Goal: Task Accomplishment & Management: Manage account settings

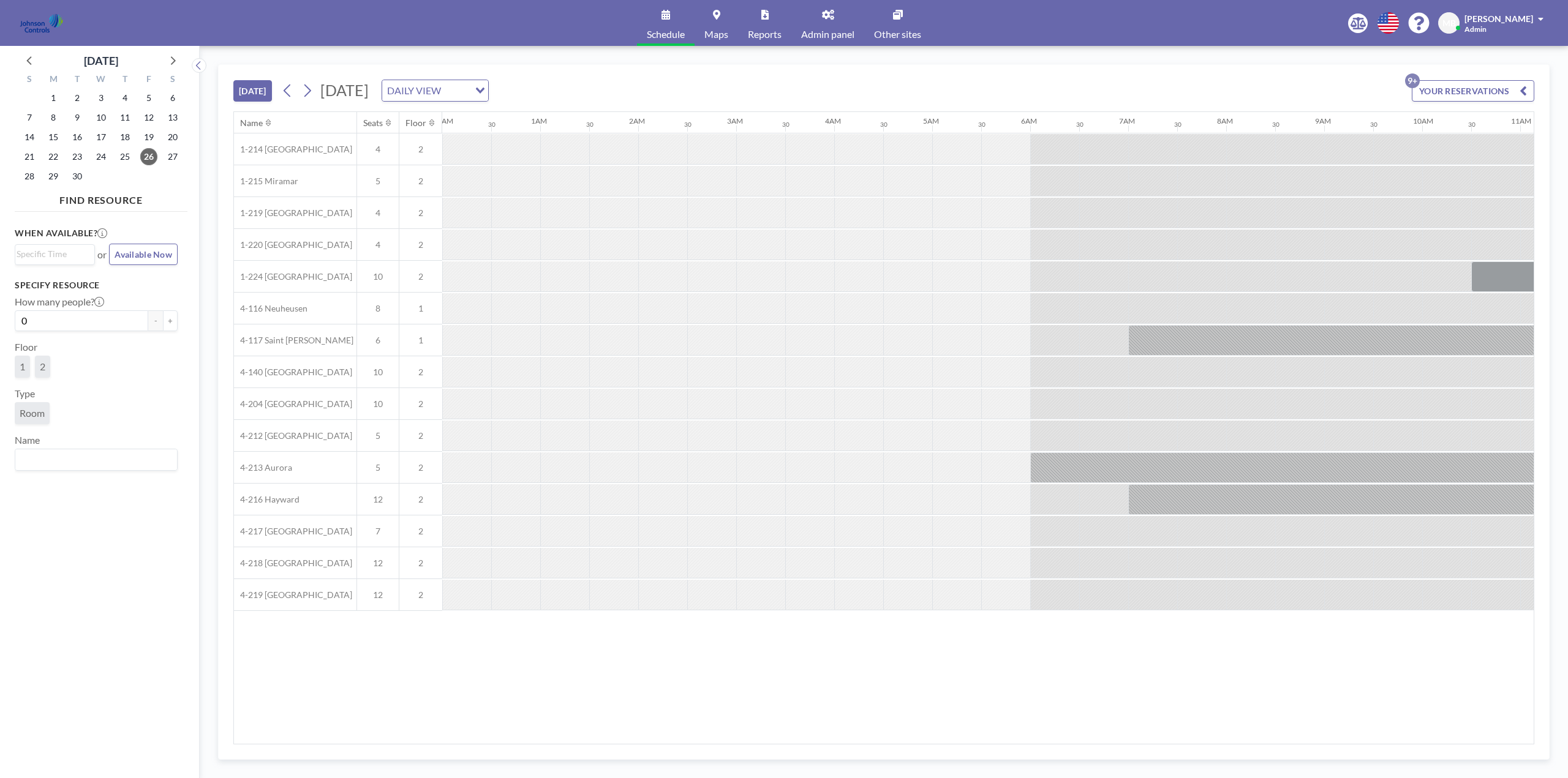
scroll to position [0, 1262]
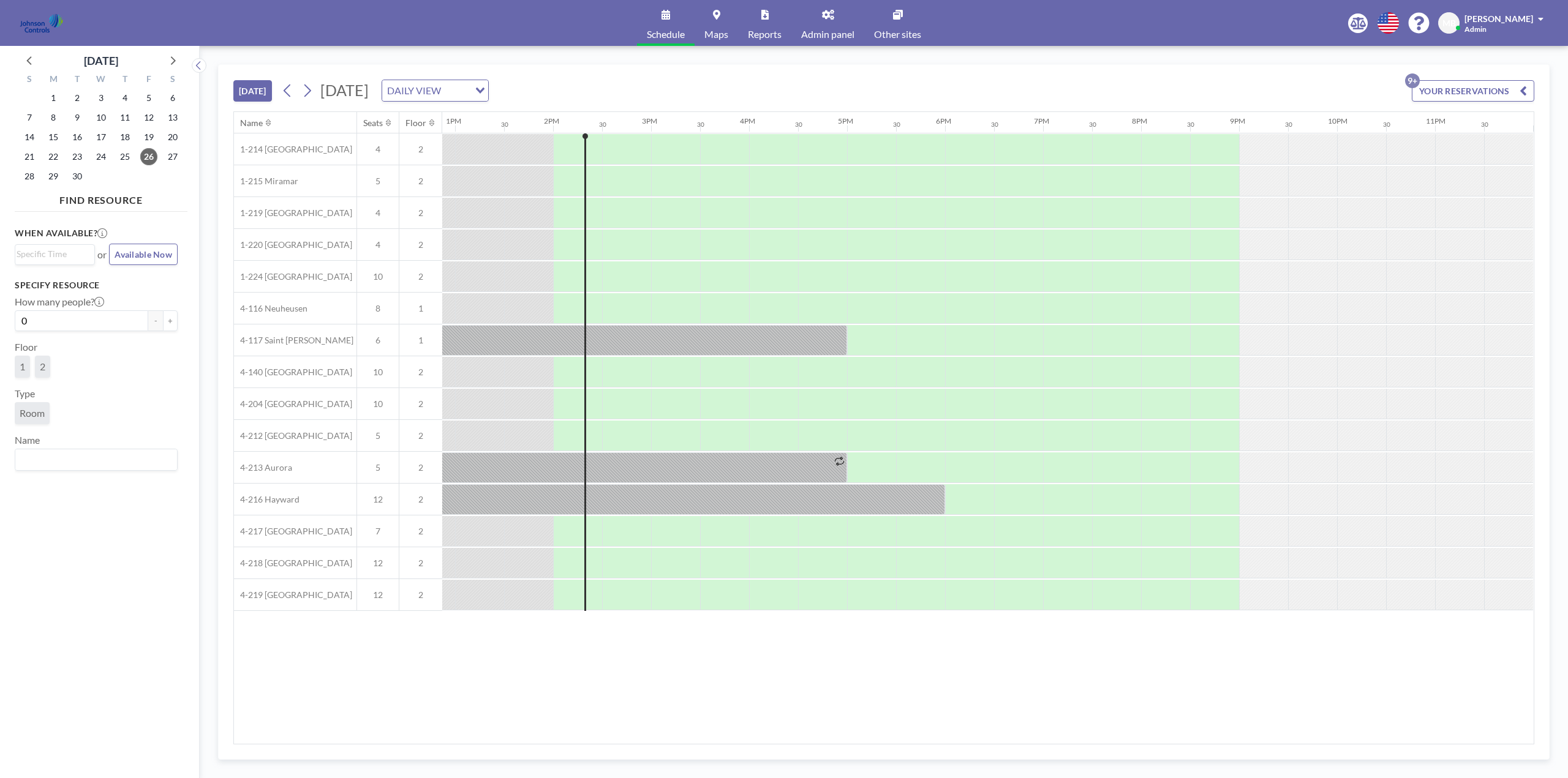
click at [904, 30] on span "Other sites" at bounding box center [897, 34] width 47 height 10
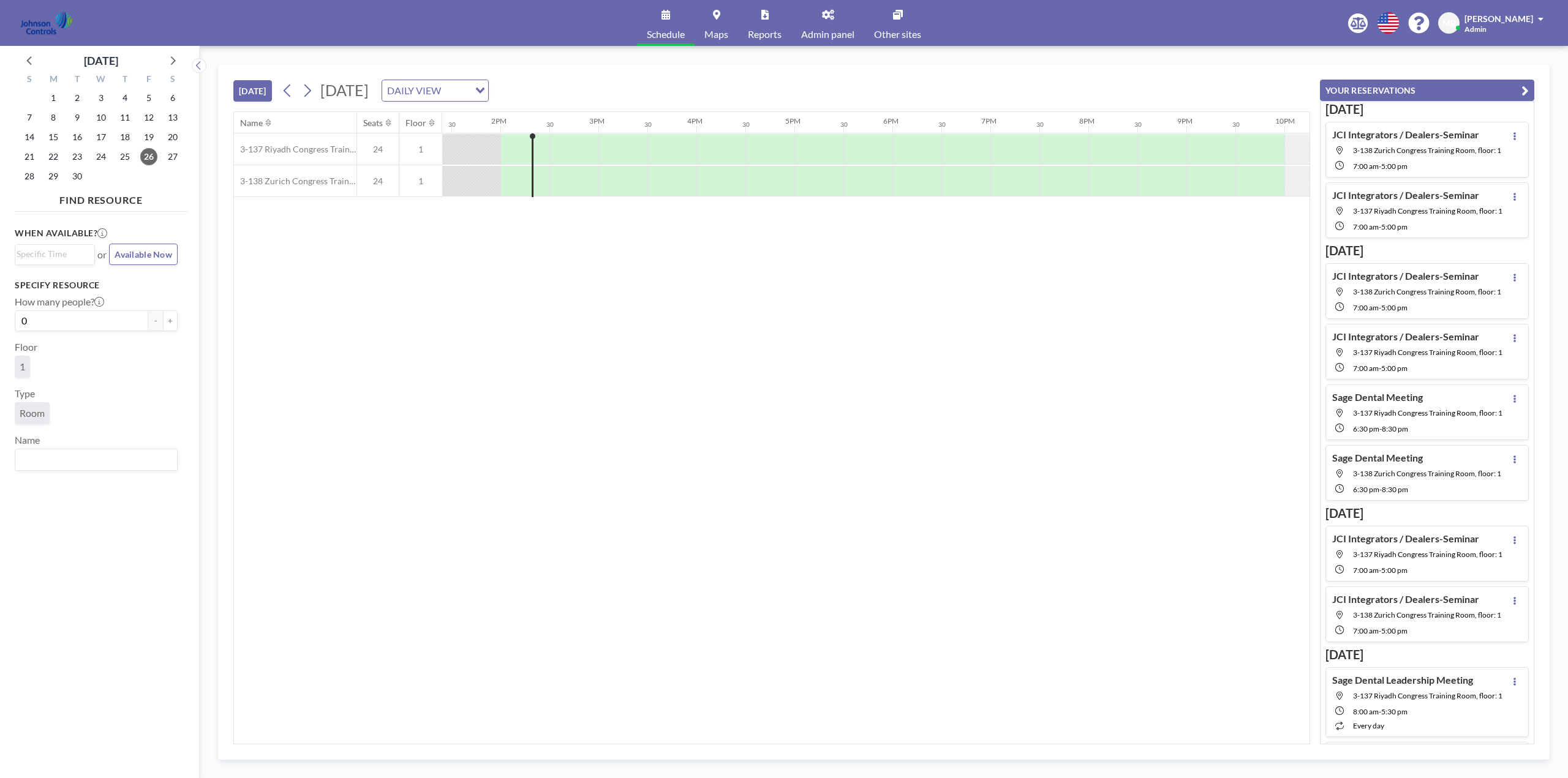
scroll to position [0, 1323]
click at [174, 59] on icon at bounding box center [172, 60] width 16 height 16
click at [149, 139] on span "17" at bounding box center [148, 137] width 17 height 17
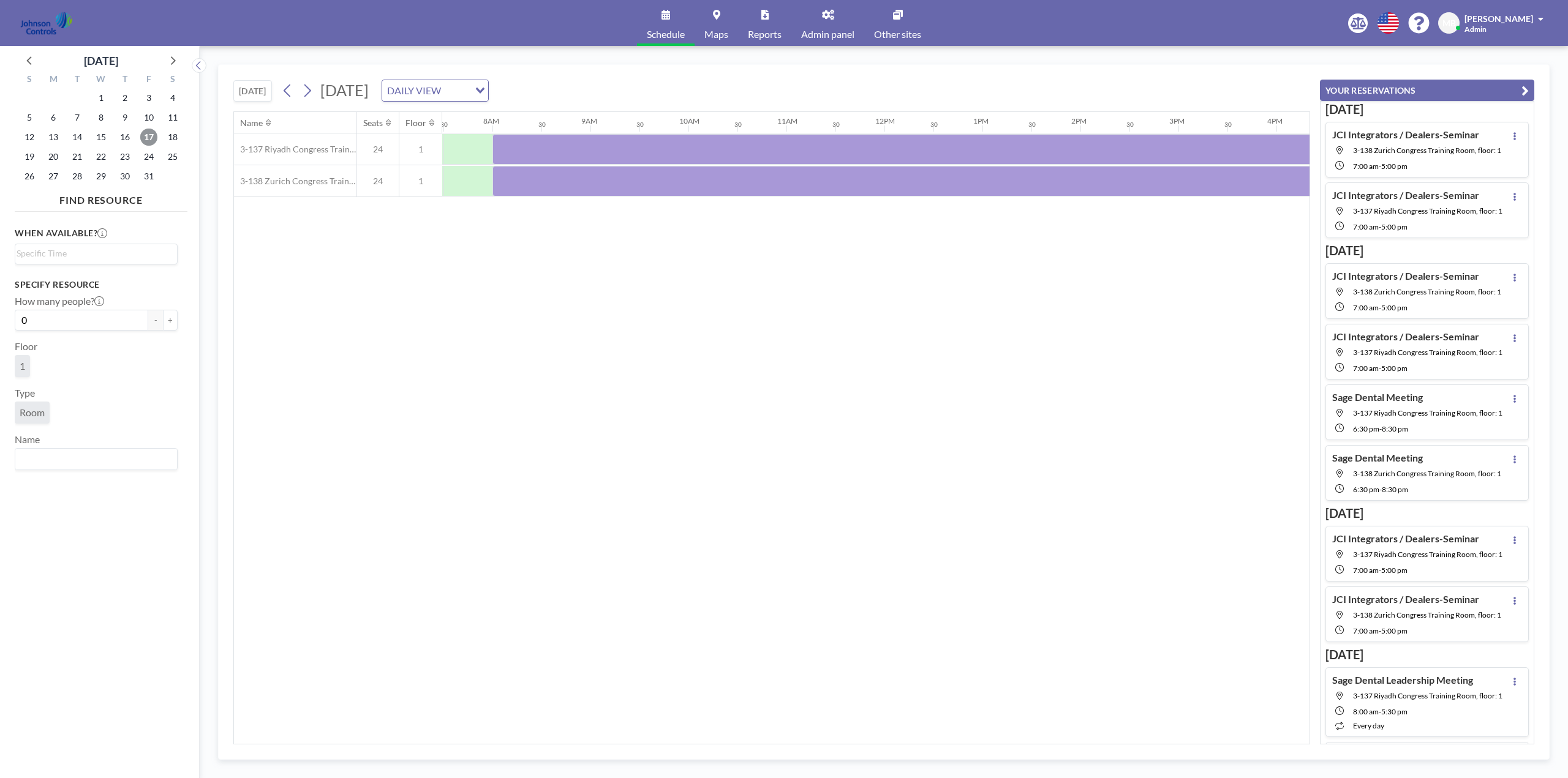
scroll to position [0, 735]
click at [633, 149] on div at bounding box center [956, 150] width 931 height 31
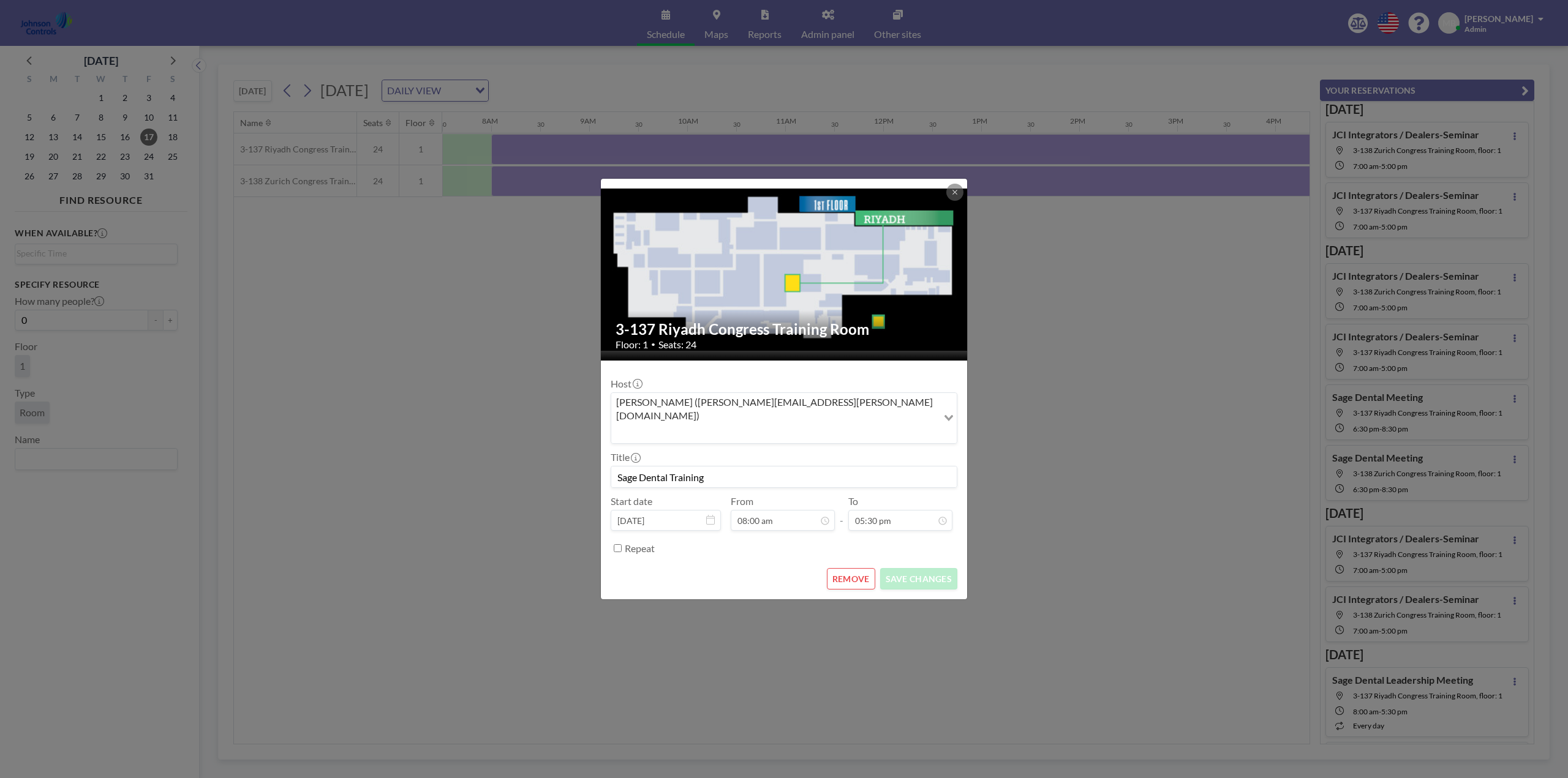
scroll to position [0, 0]
click at [849, 568] on button "REMOVE" at bounding box center [851, 579] width 49 height 21
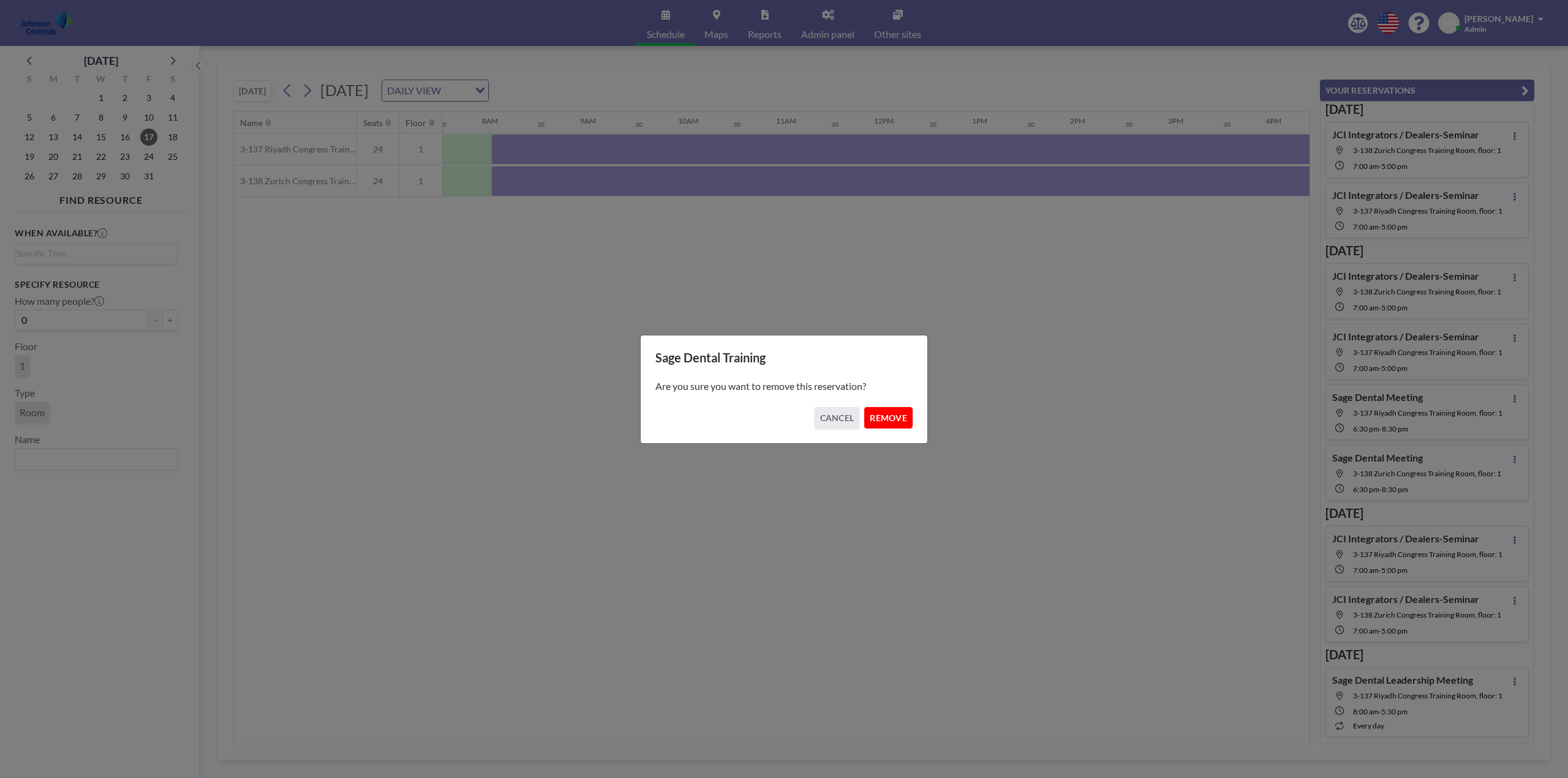
click at [887, 413] on button "REMOVE" at bounding box center [888, 418] width 49 height 21
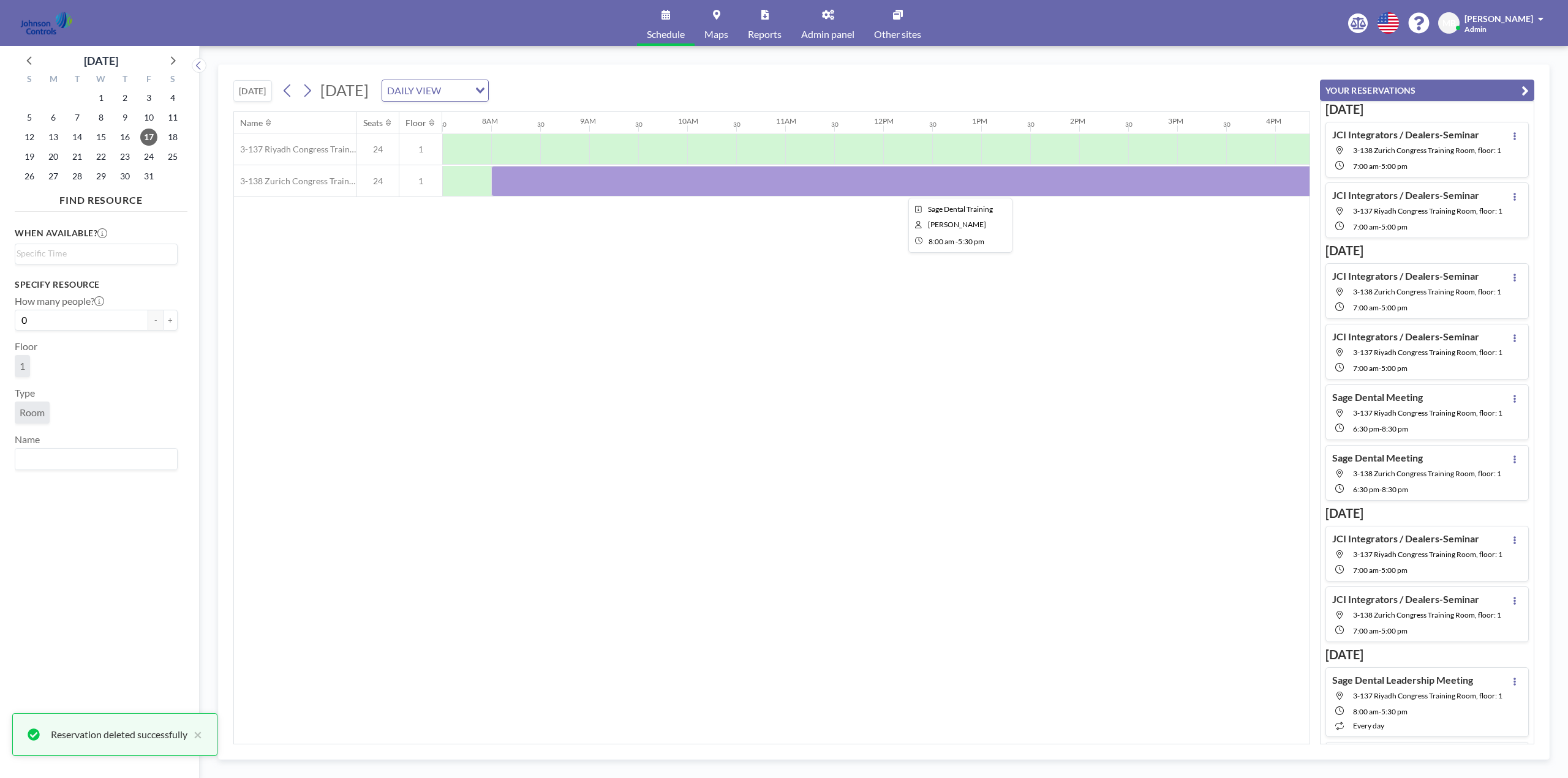
click at [691, 181] on div at bounding box center [956, 181] width 931 height 31
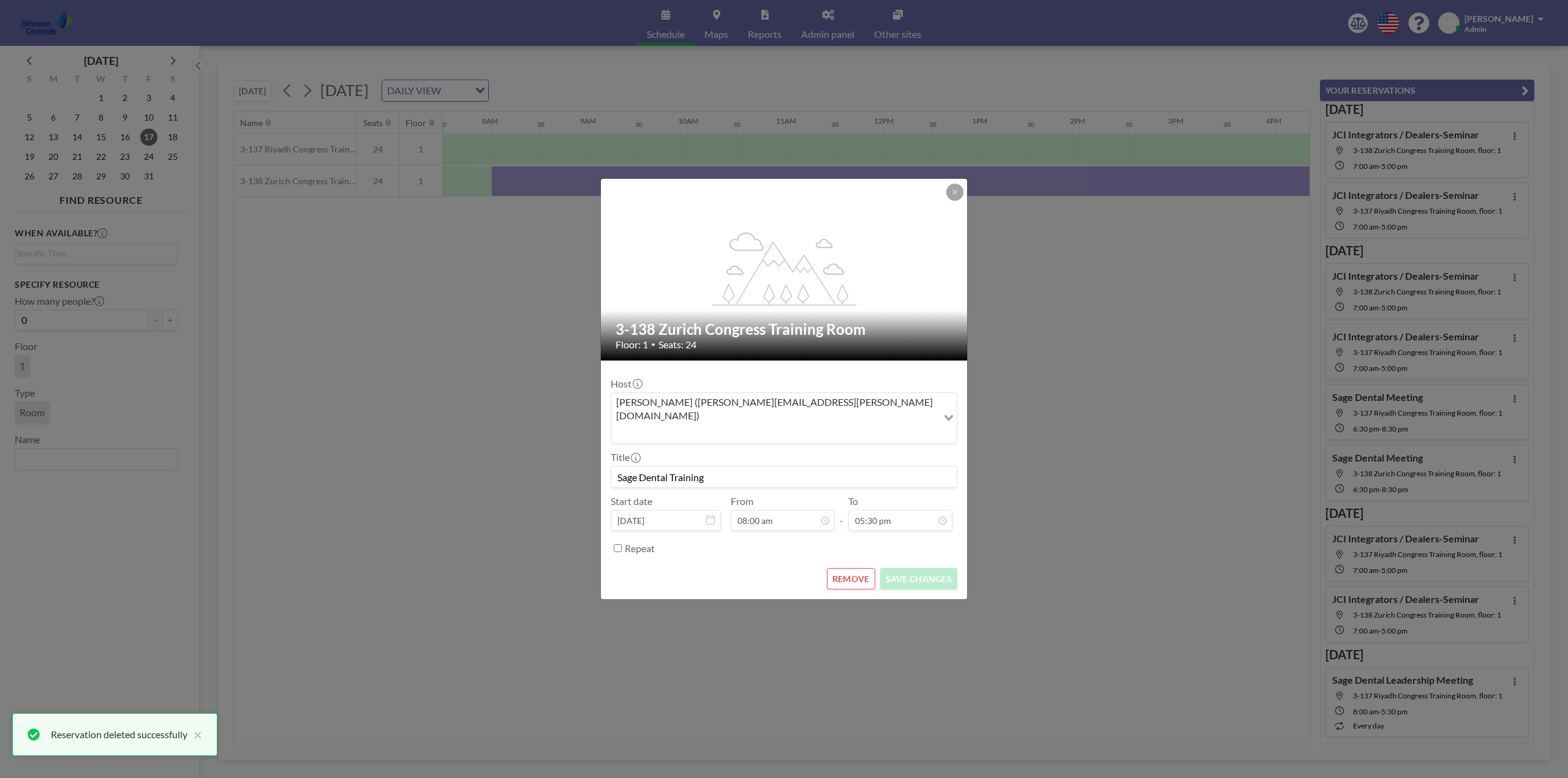
click at [861, 568] on button "REMOVE" at bounding box center [851, 579] width 49 height 21
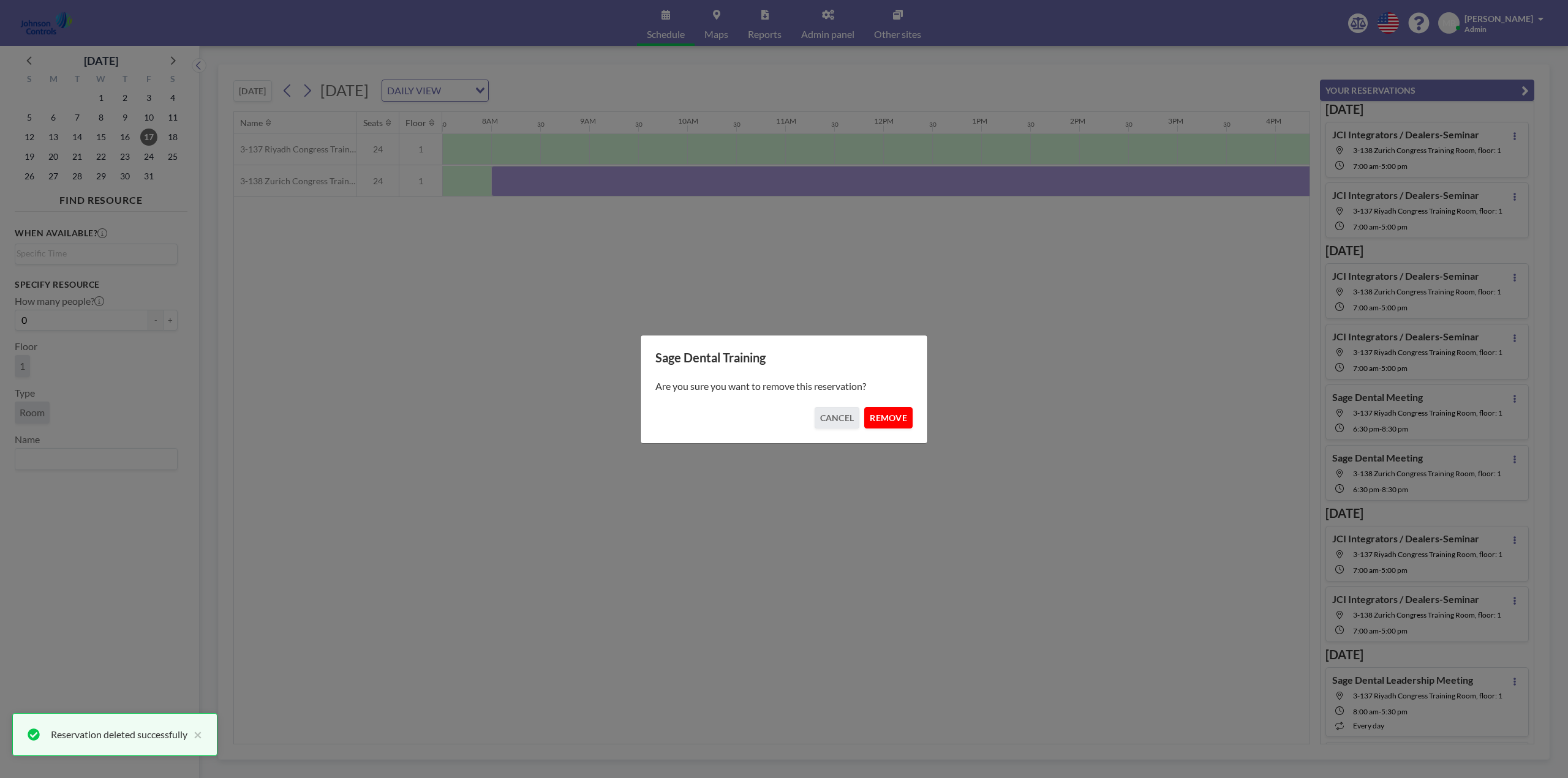
click at [892, 419] on button "REMOVE" at bounding box center [888, 418] width 49 height 21
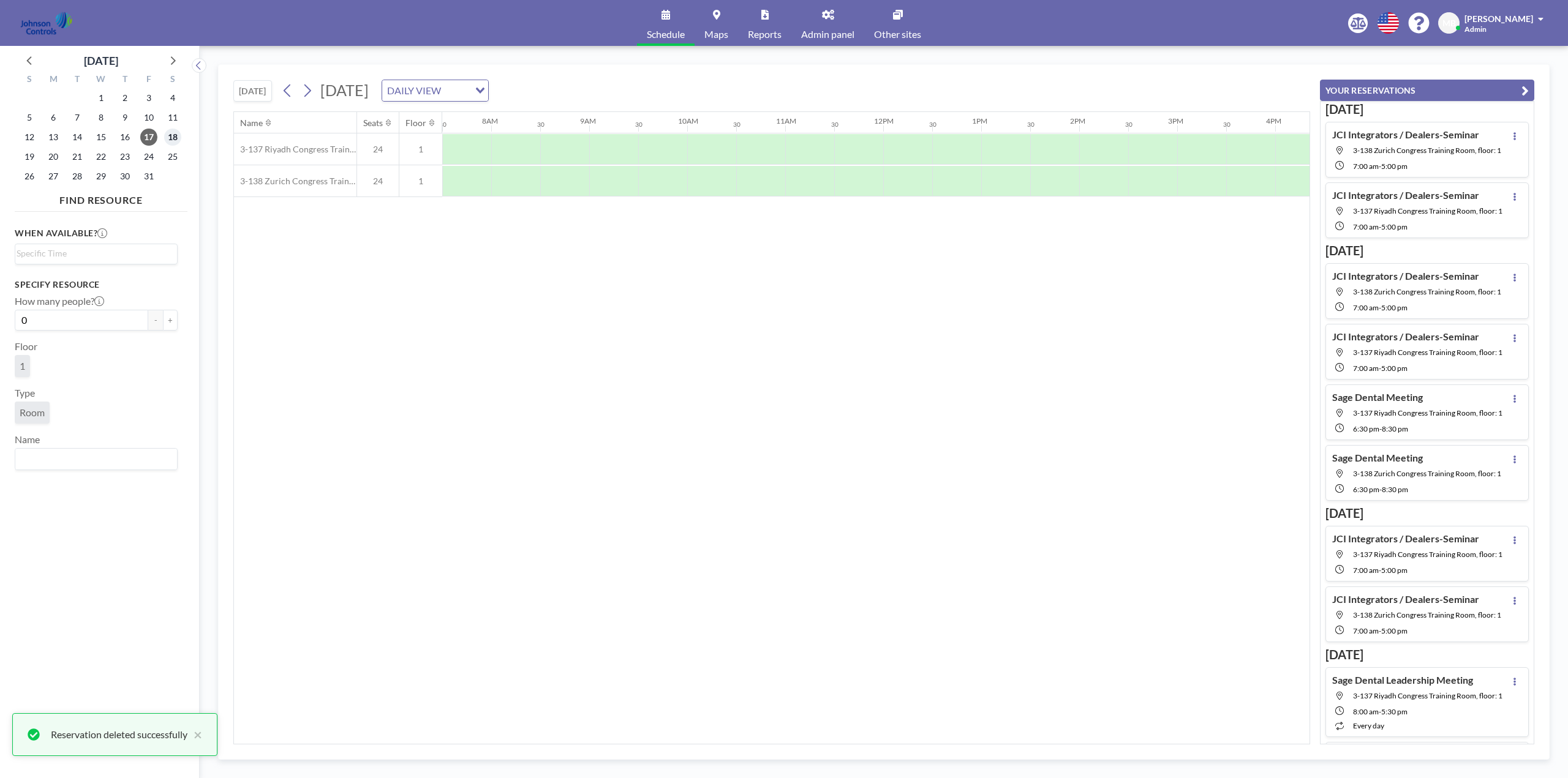
click at [173, 134] on span "18" at bounding box center [172, 137] width 17 height 17
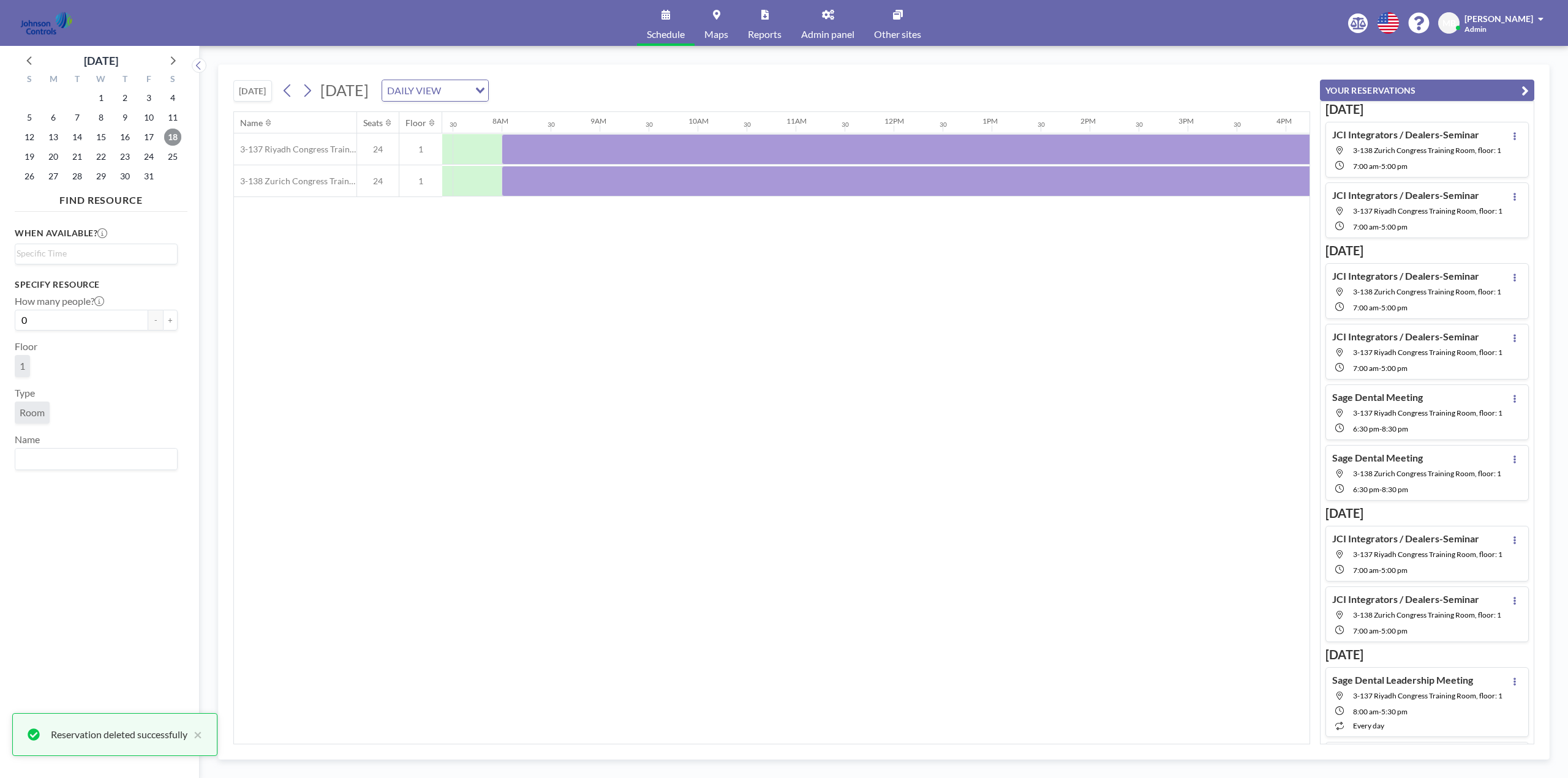
scroll to position [0, 735]
click at [619, 151] on div at bounding box center [956, 150] width 931 height 31
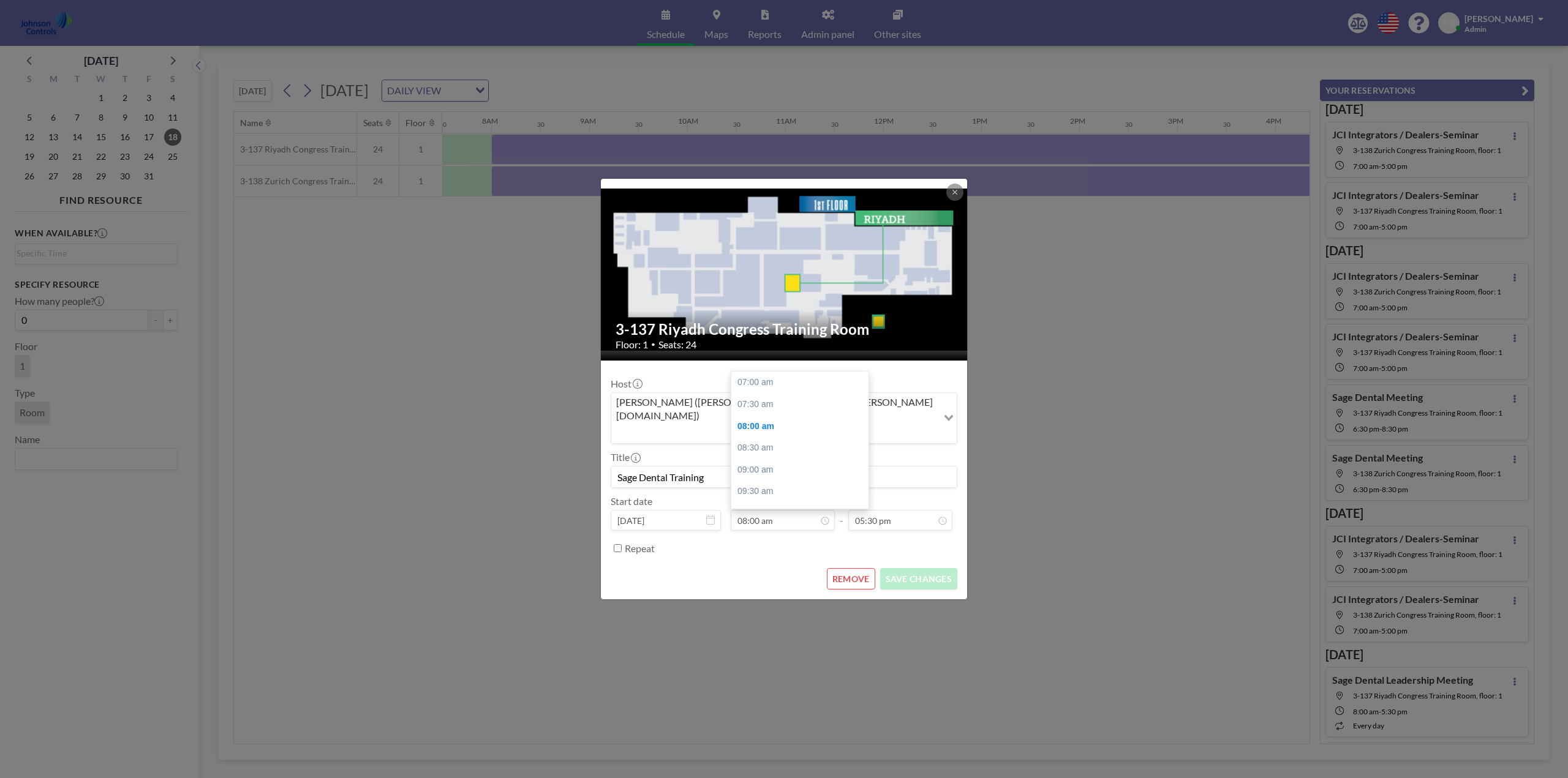
scroll to position [44, 0]
click at [858, 568] on button "REMOVE" at bounding box center [851, 579] width 49 height 21
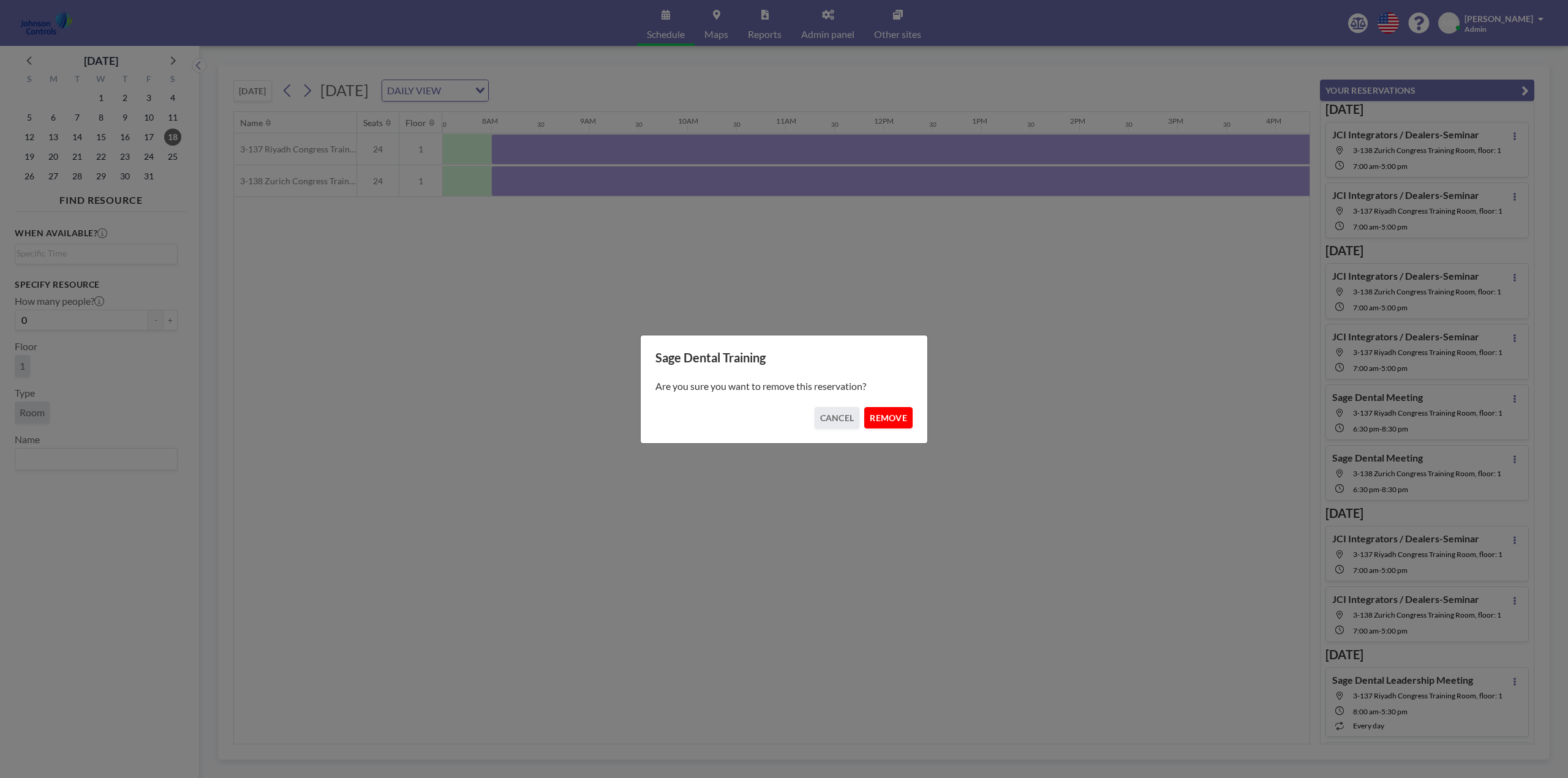
click at [889, 422] on button "REMOVE" at bounding box center [888, 418] width 49 height 21
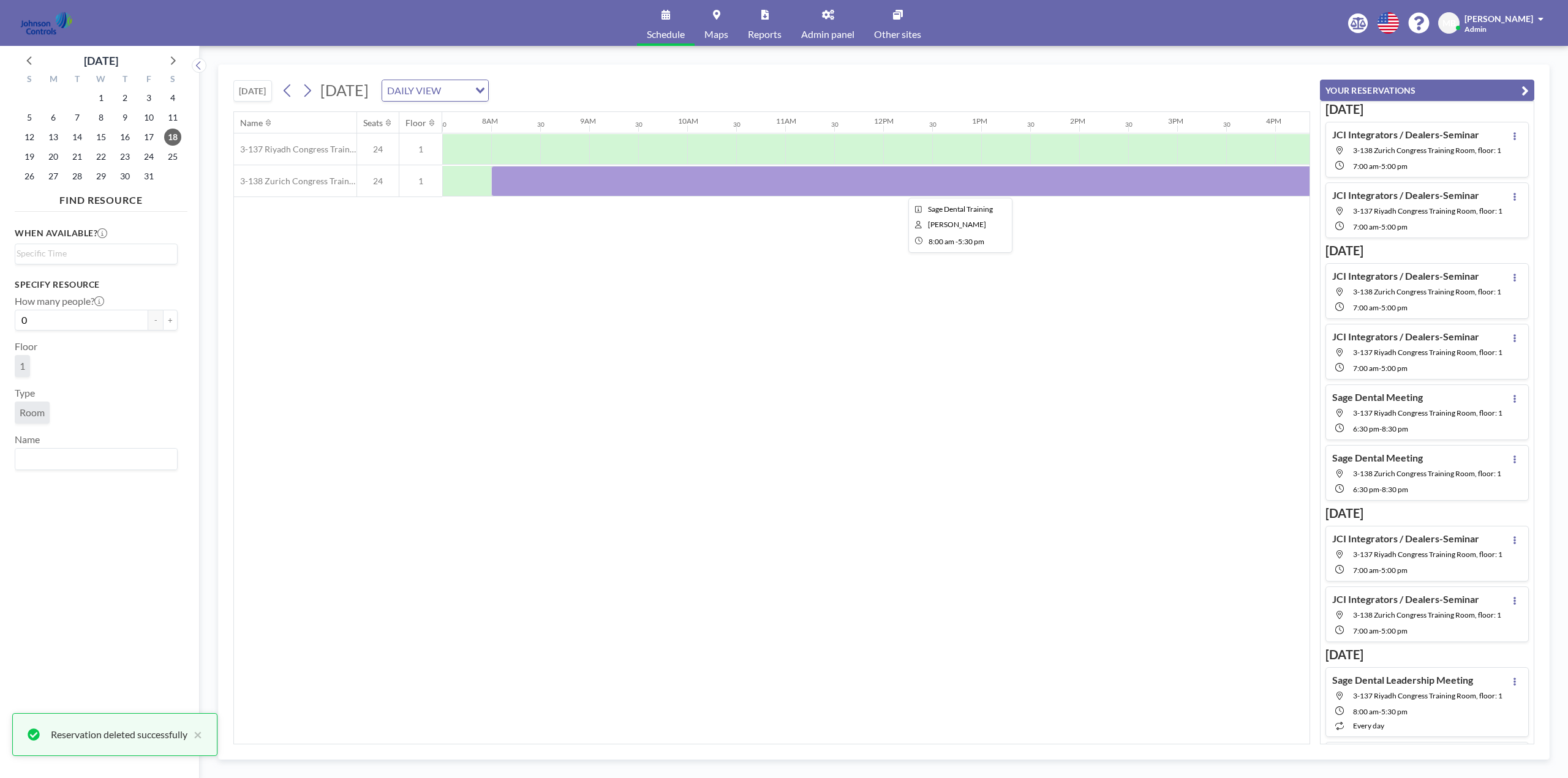
click at [658, 186] on div at bounding box center [956, 181] width 931 height 31
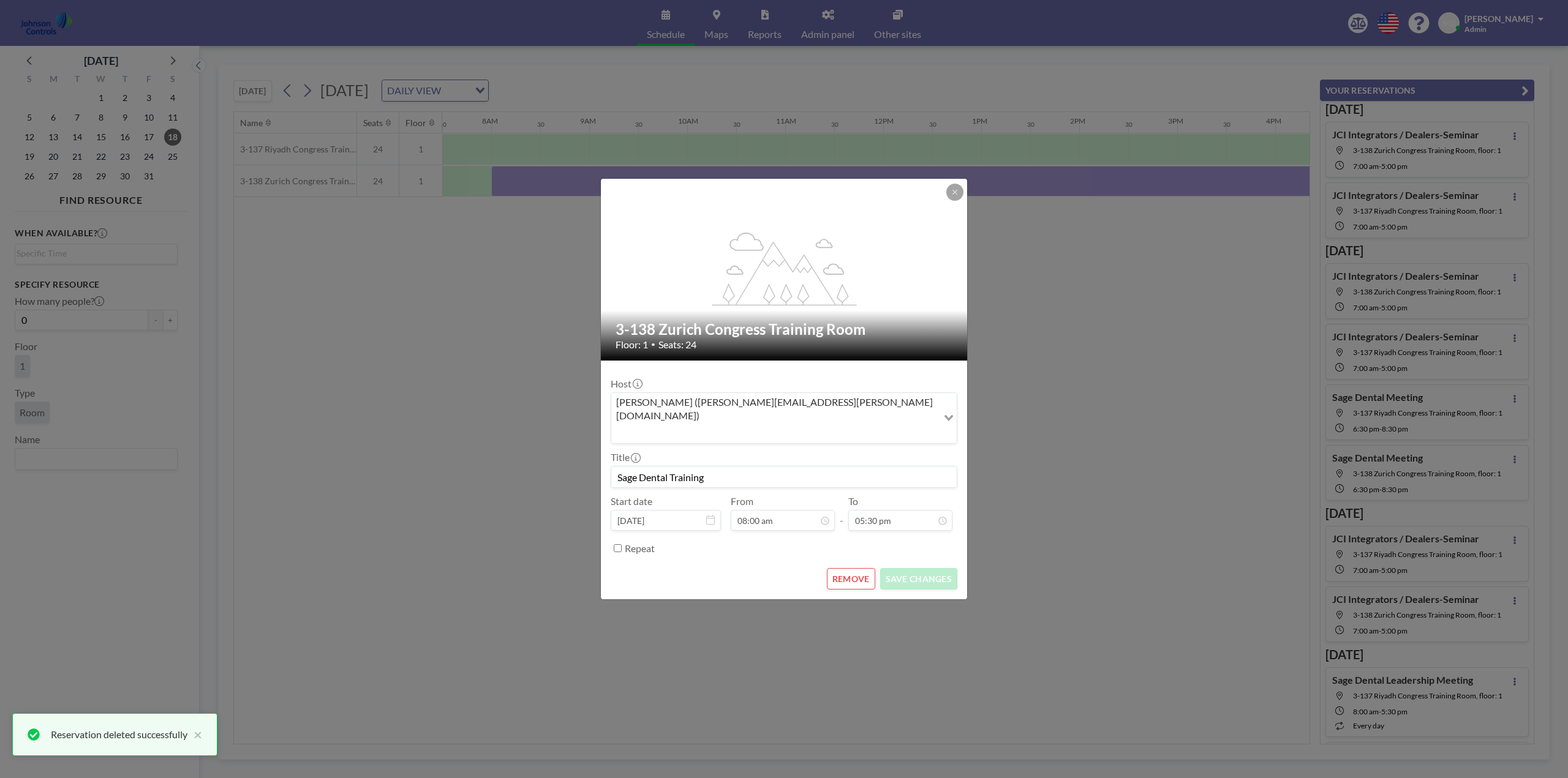
scroll to position [0, 0]
click at [858, 568] on button "REMOVE" at bounding box center [851, 579] width 49 height 21
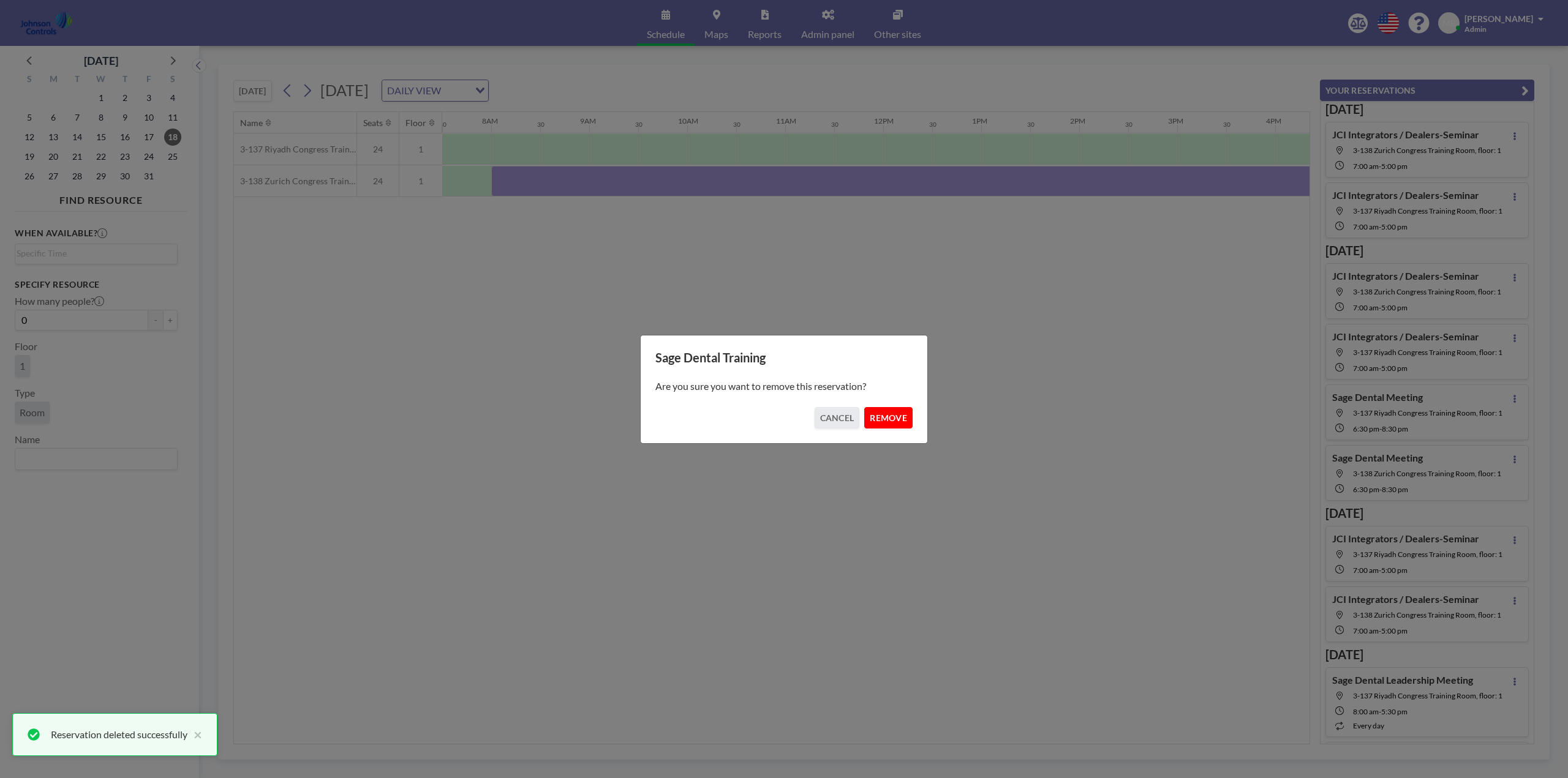
click at [890, 422] on button "REMOVE" at bounding box center [888, 418] width 49 height 21
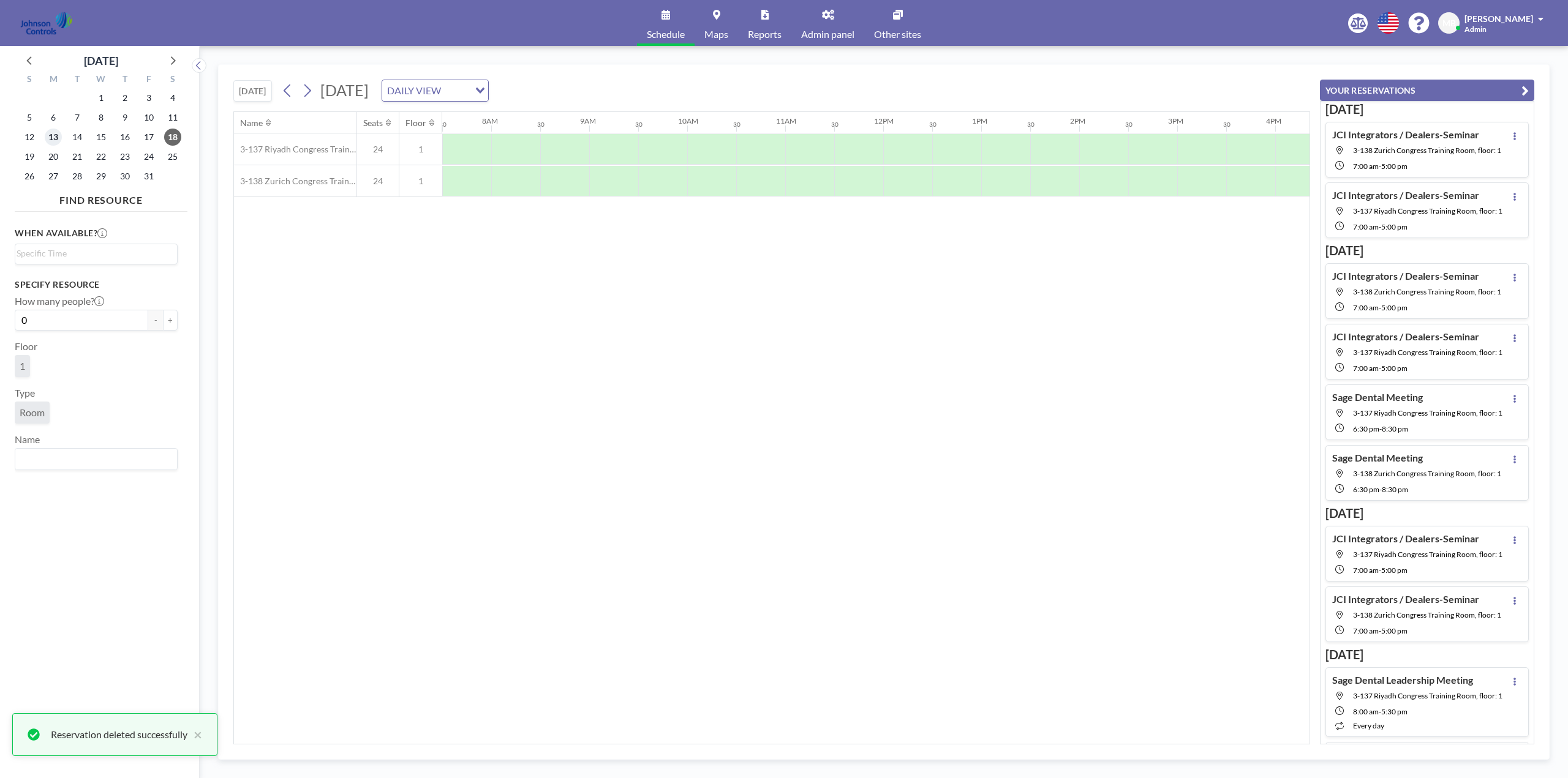
click at [55, 138] on span "13" at bounding box center [53, 137] width 17 height 17
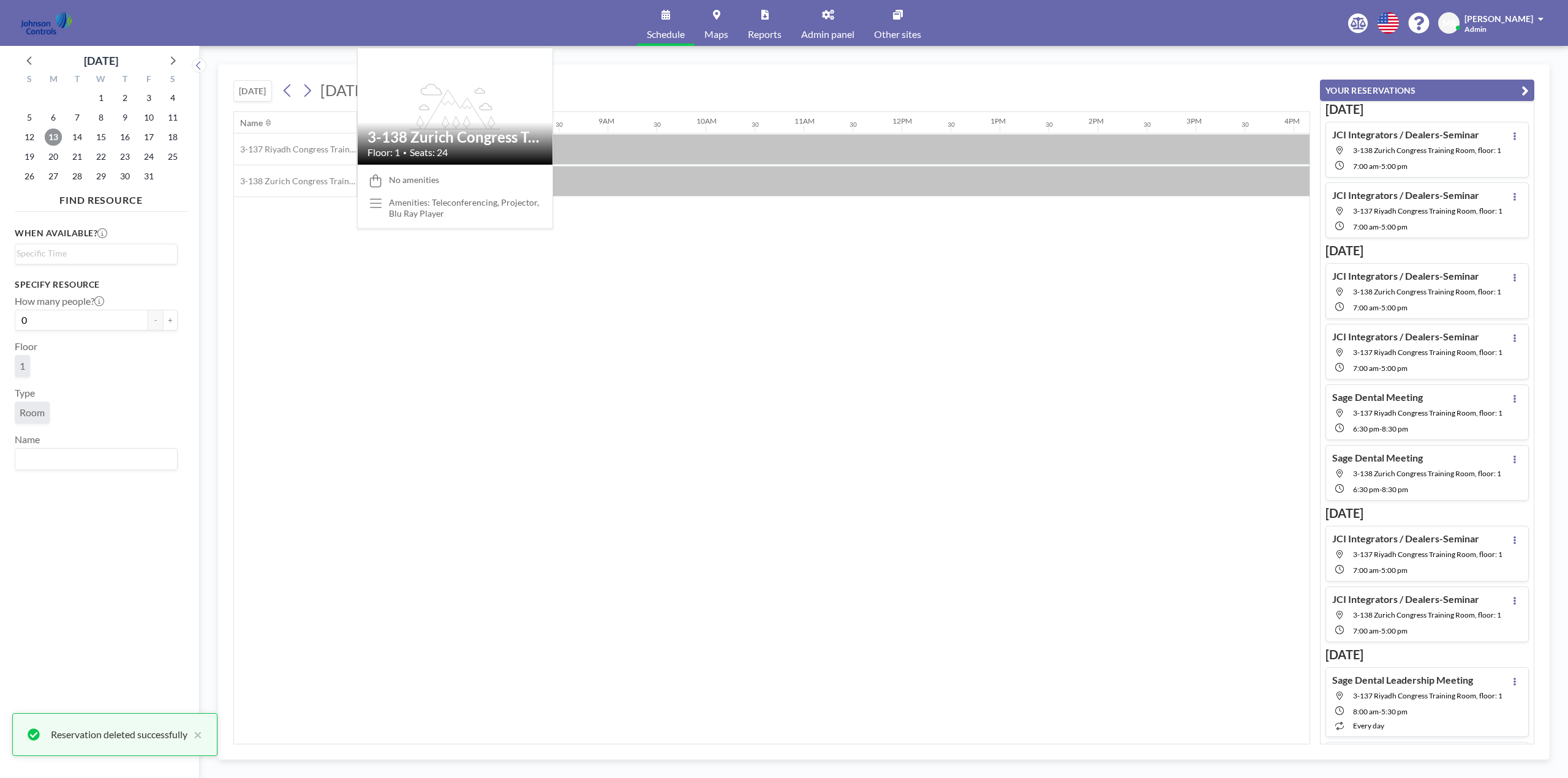
scroll to position [0, 735]
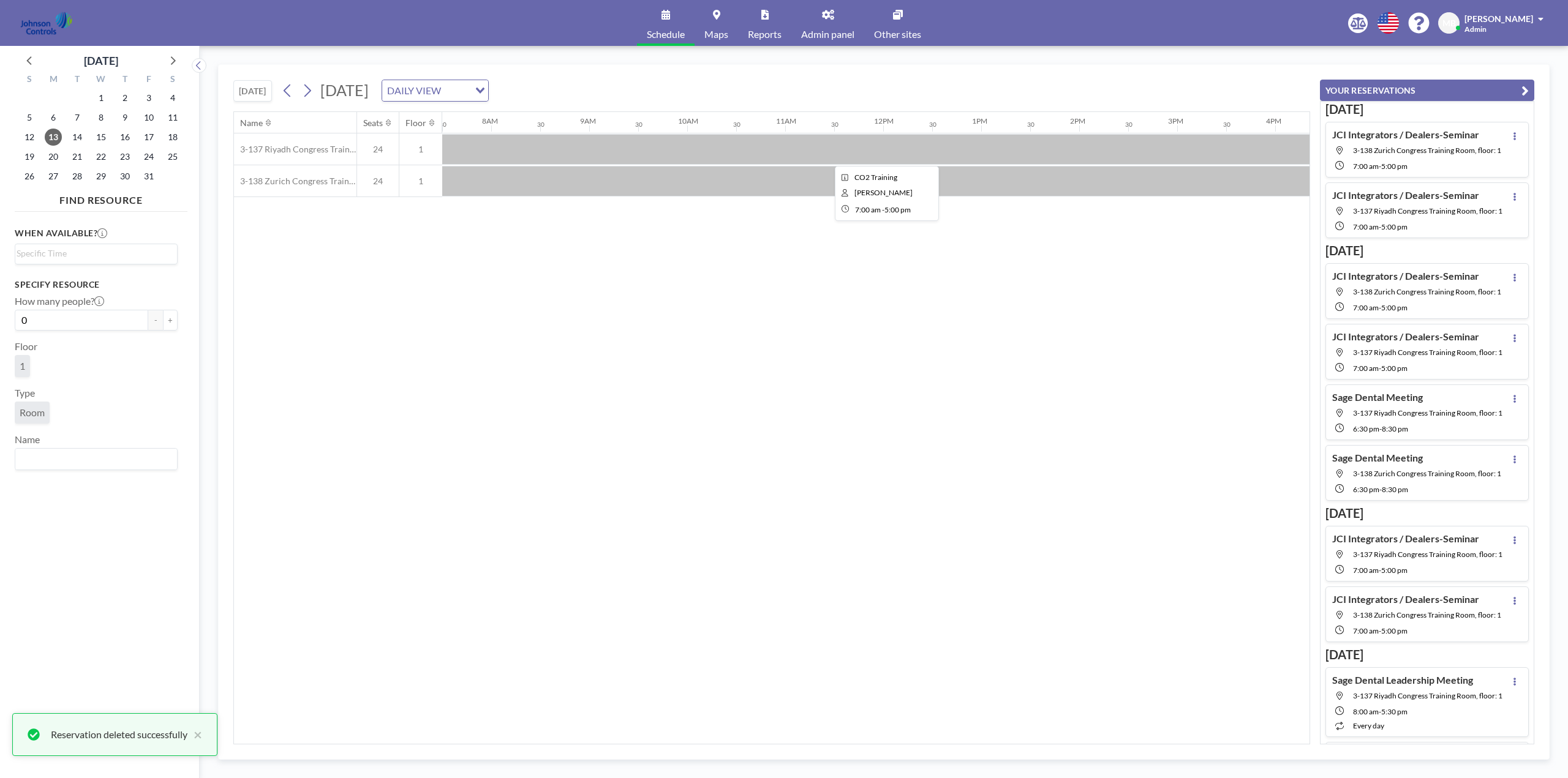
click at [615, 149] on div at bounding box center [883, 150] width 980 height 31
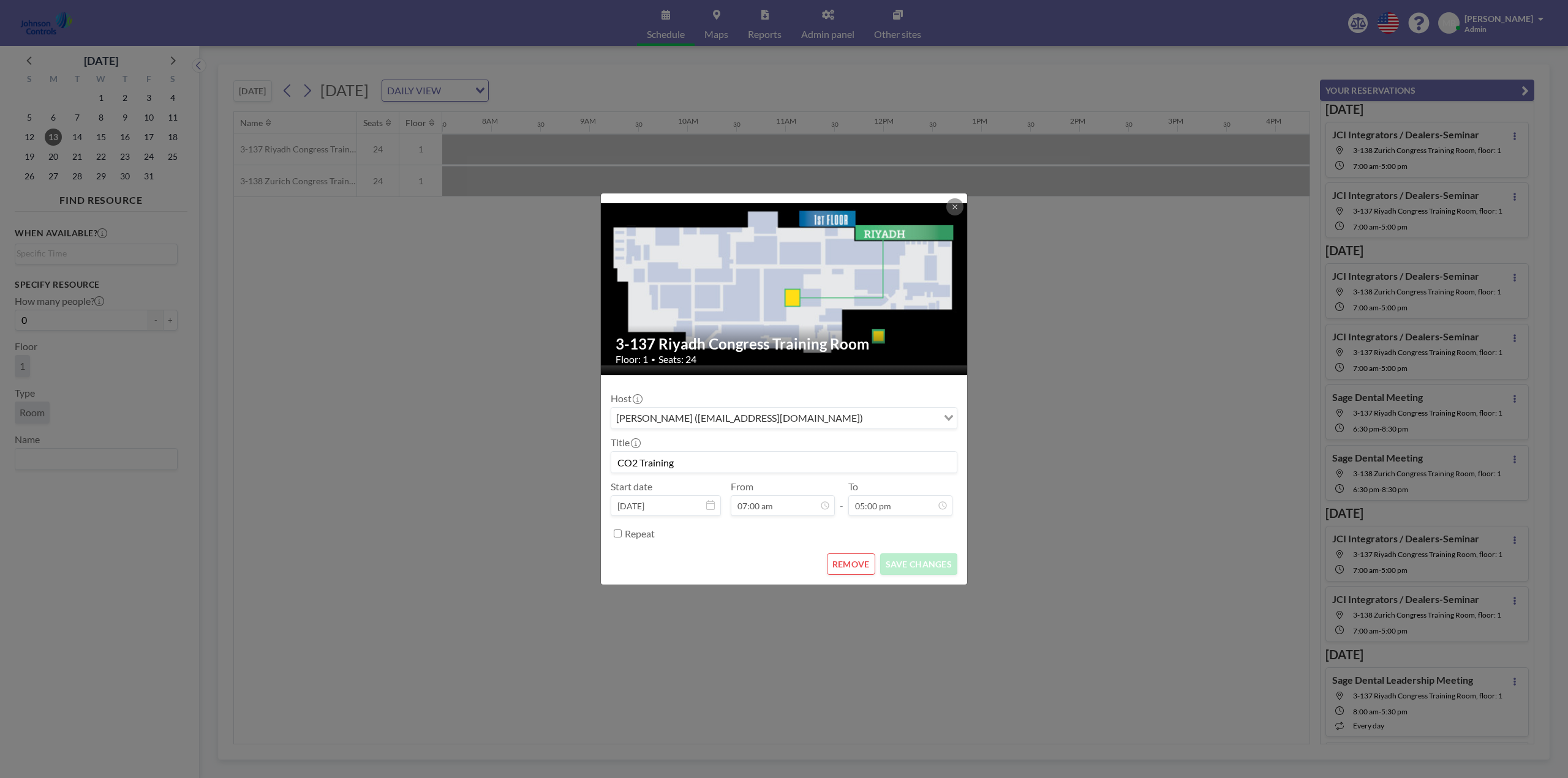
click at [859, 563] on button "REMOVE" at bounding box center [851, 564] width 49 height 21
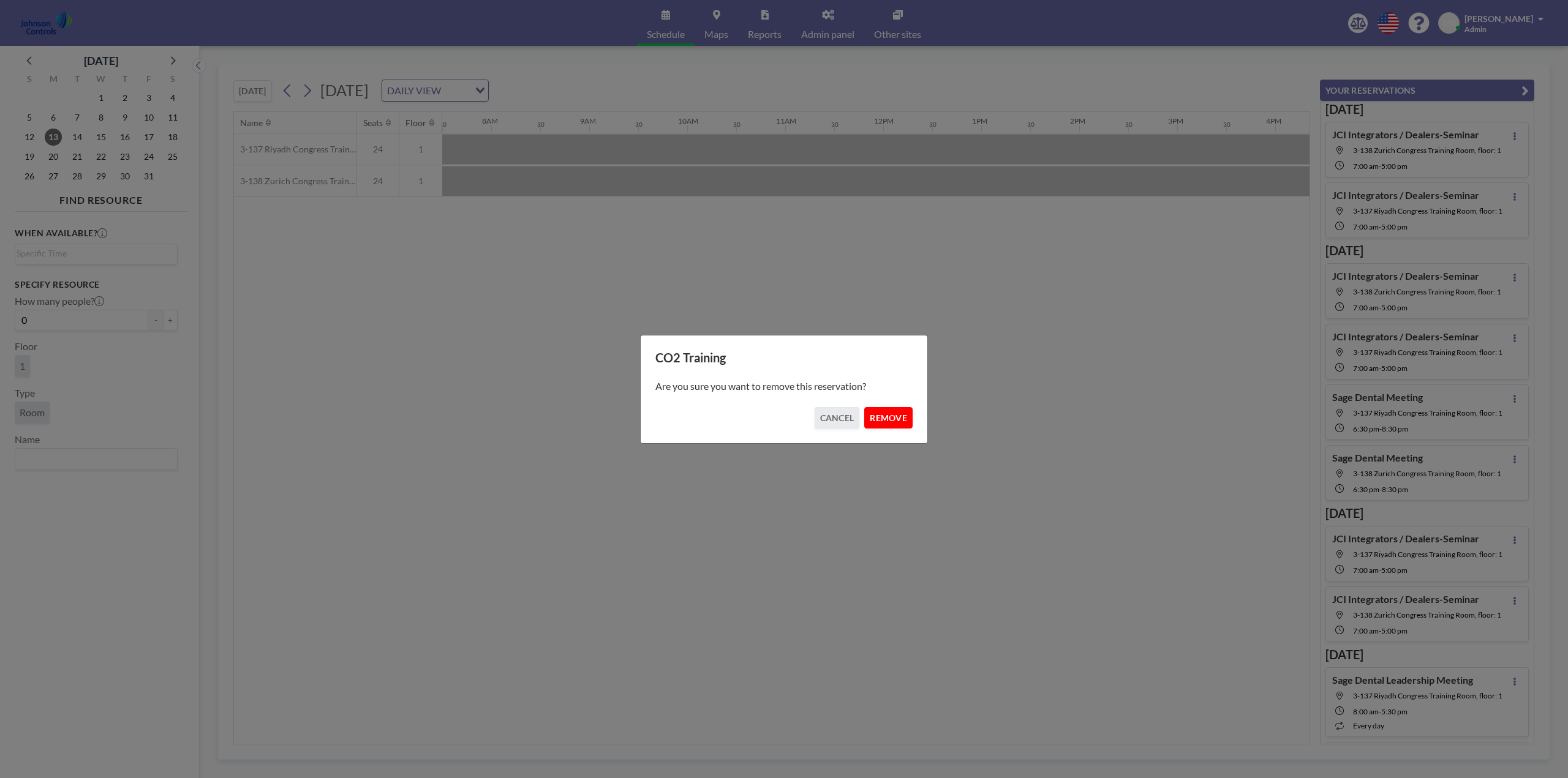
click at [897, 417] on button "REMOVE" at bounding box center [888, 418] width 49 height 21
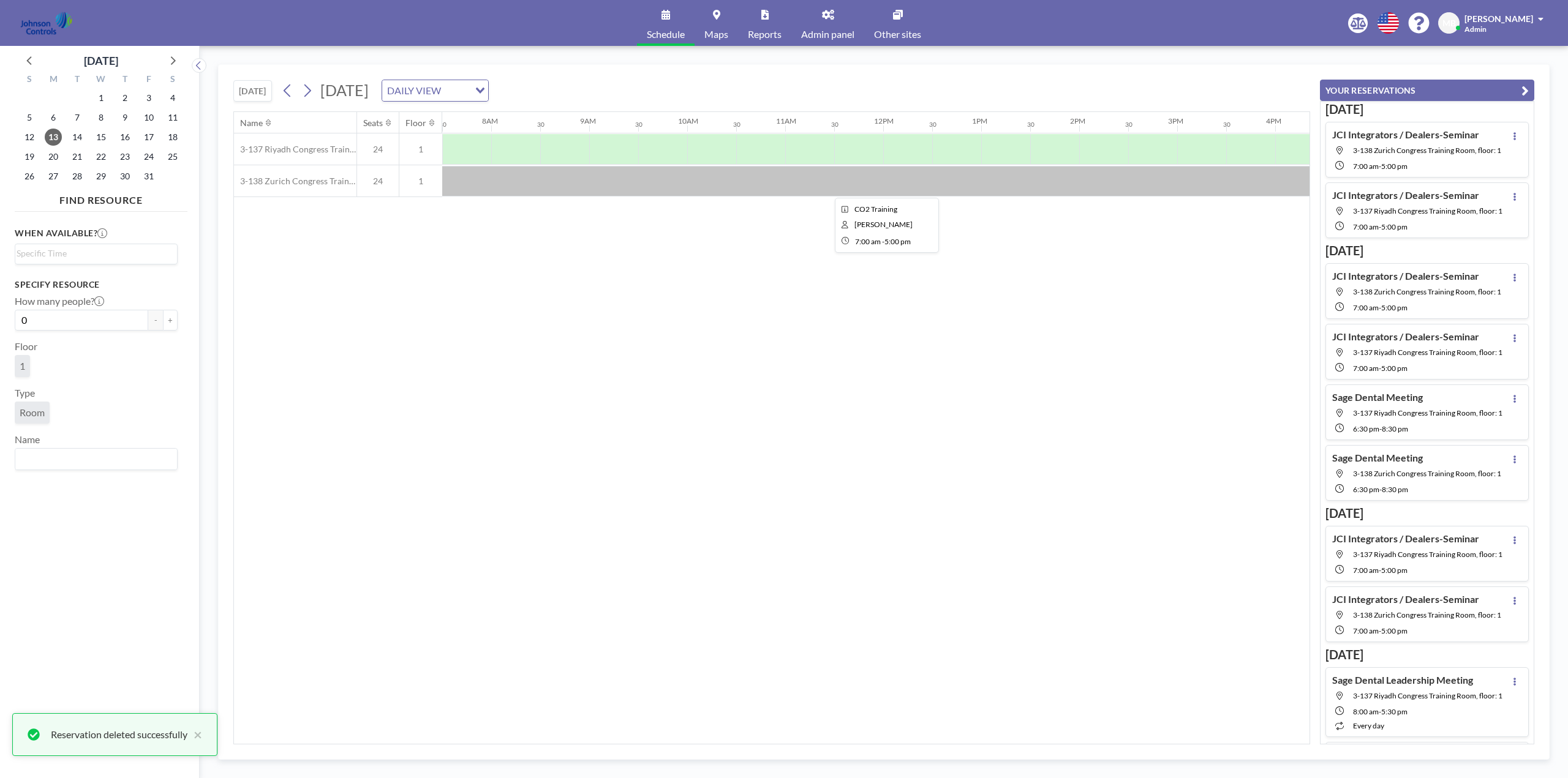
click at [665, 181] on div at bounding box center [883, 181] width 980 height 31
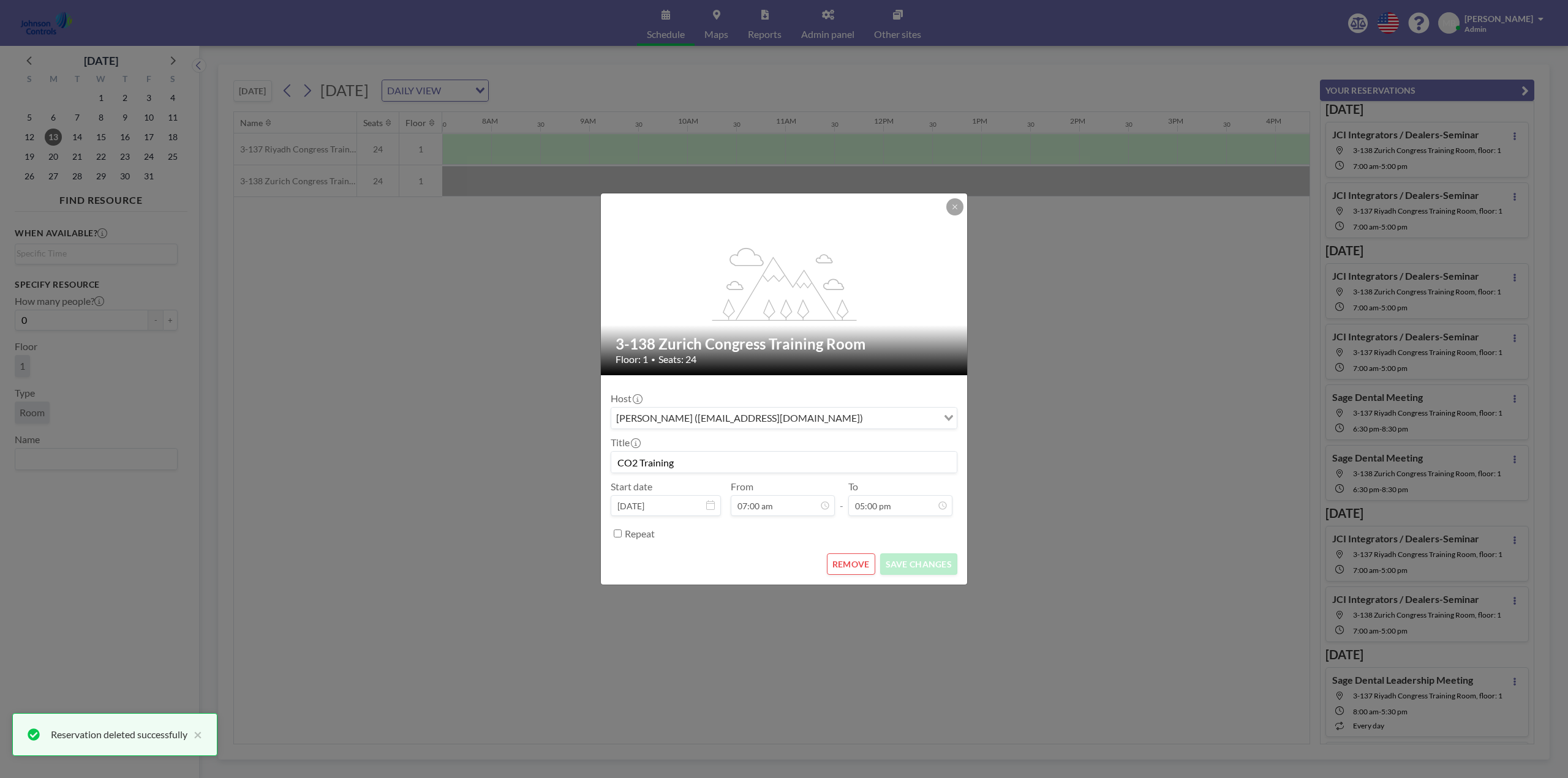
click at [849, 566] on button "REMOVE" at bounding box center [851, 564] width 49 height 21
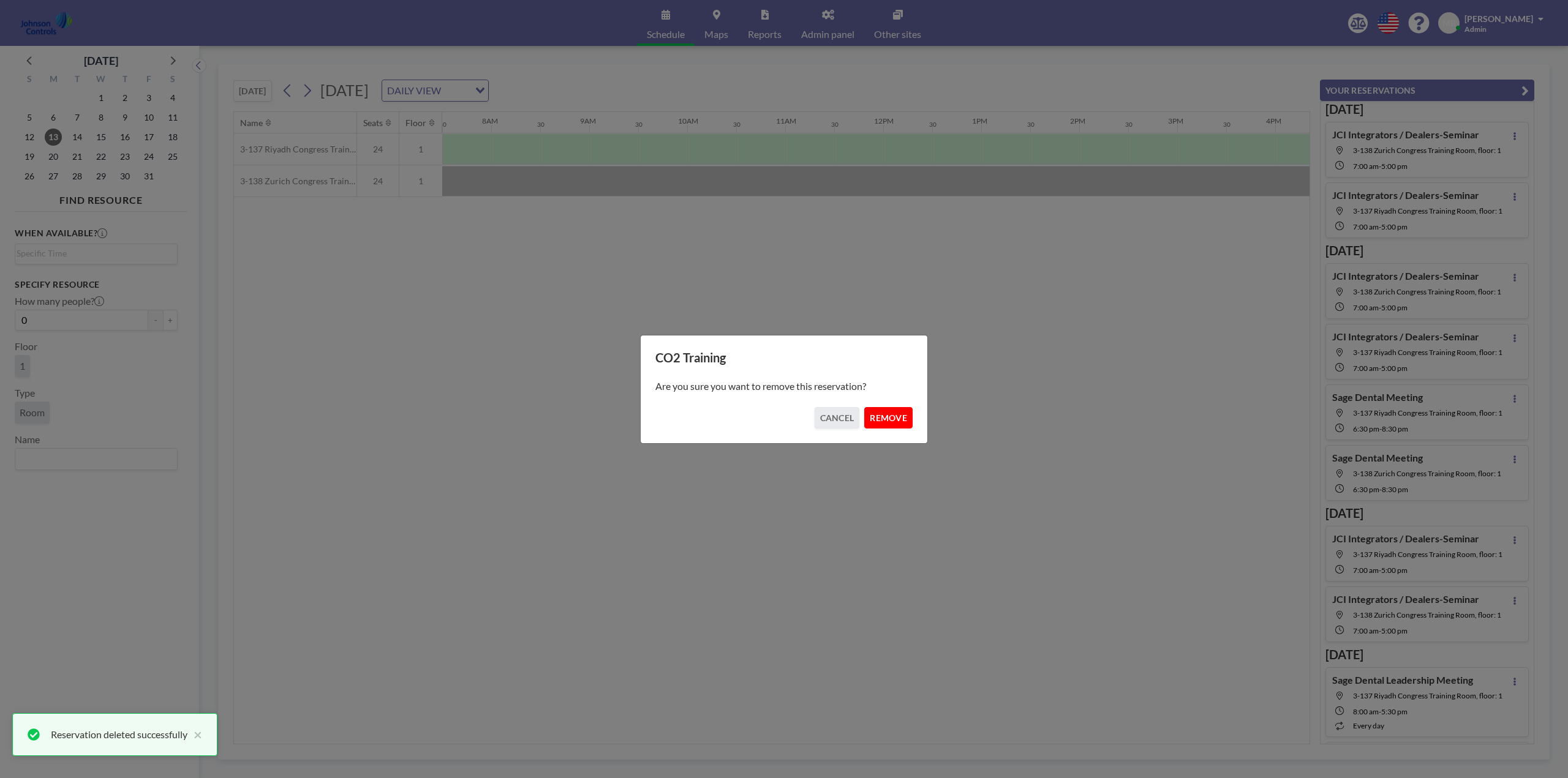
click at [891, 421] on button "REMOVE" at bounding box center [888, 418] width 49 height 21
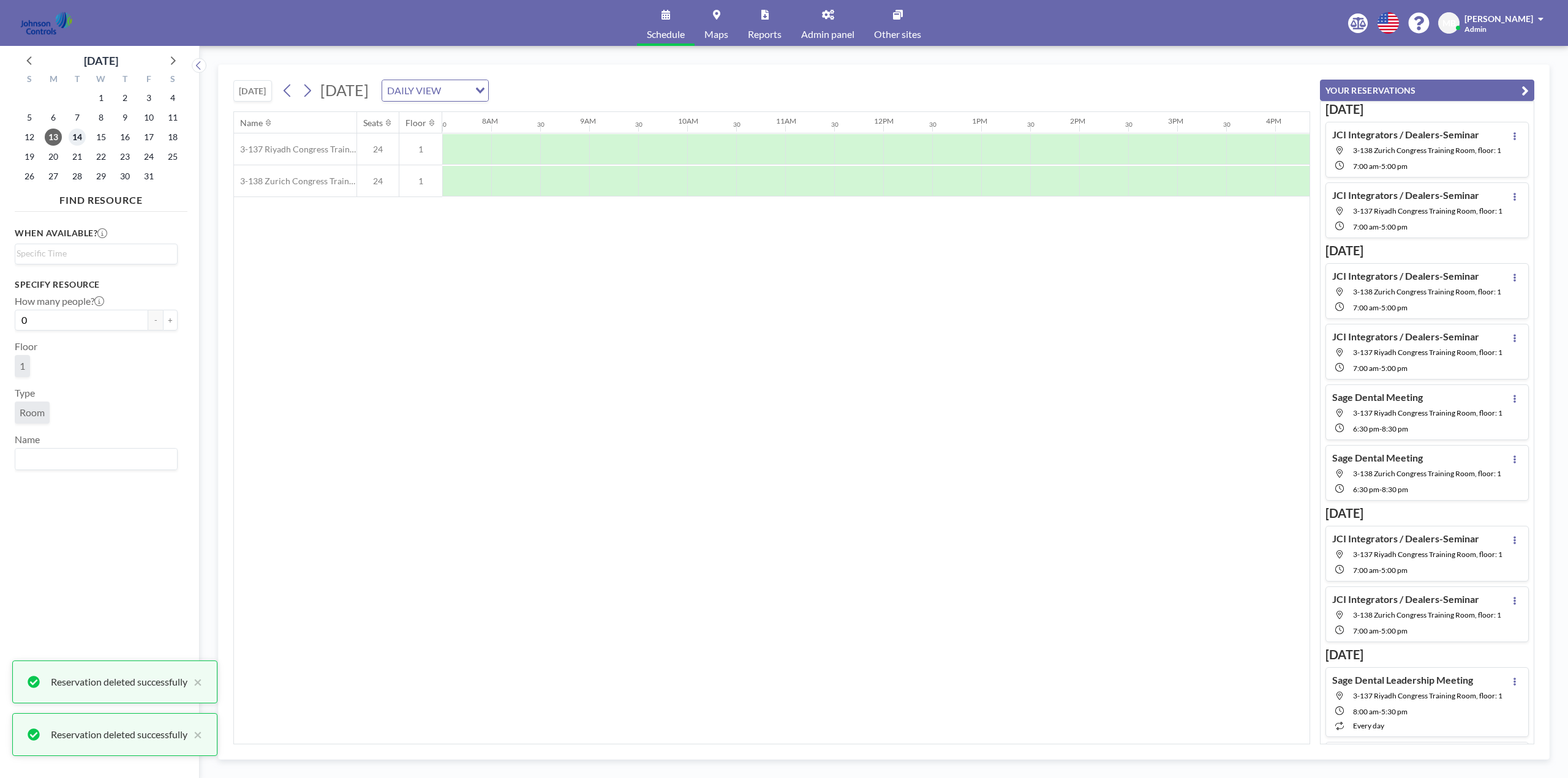
click at [78, 138] on span "14" at bounding box center [77, 137] width 17 height 17
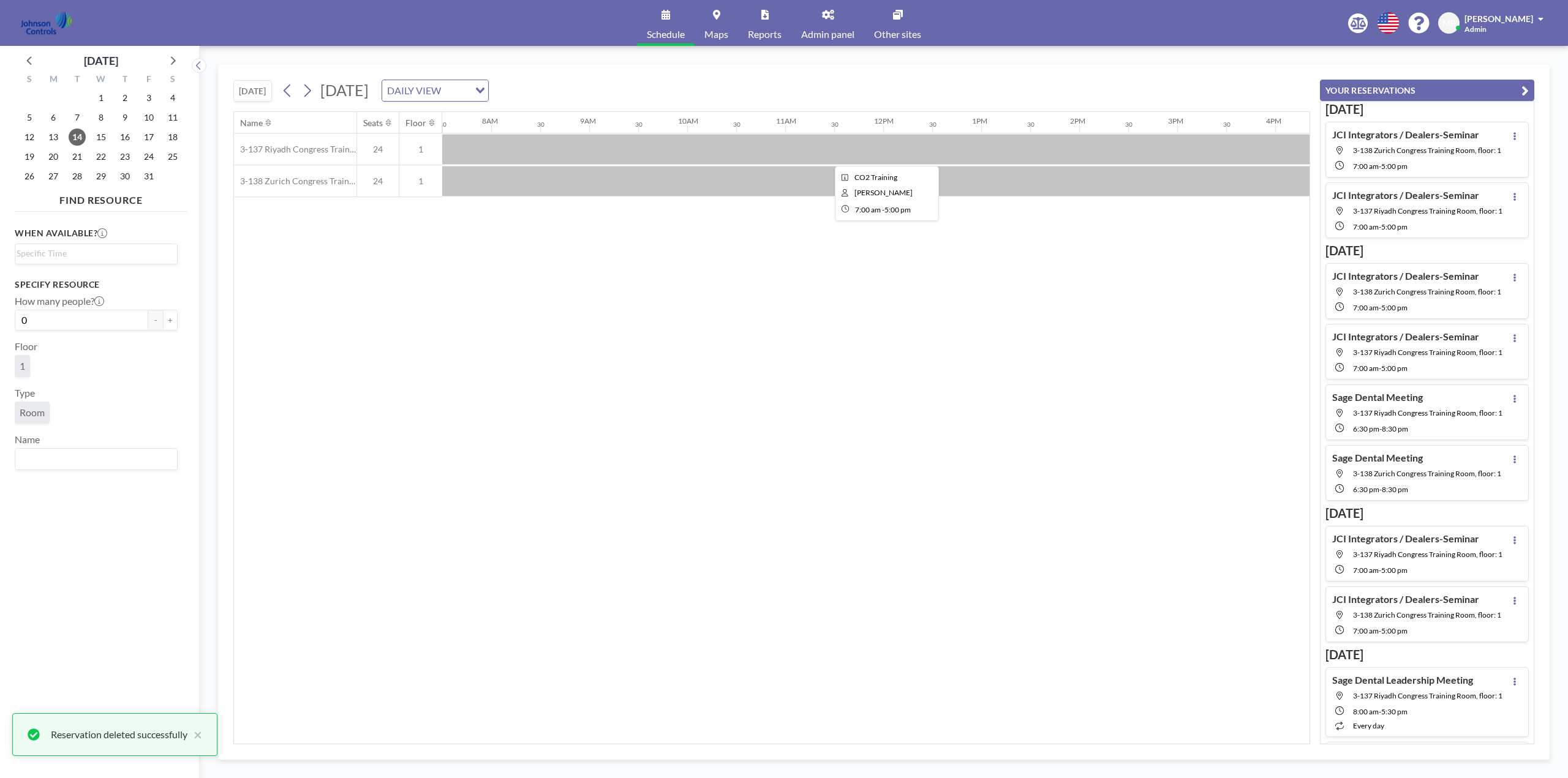
click at [590, 151] on div at bounding box center [883, 150] width 980 height 31
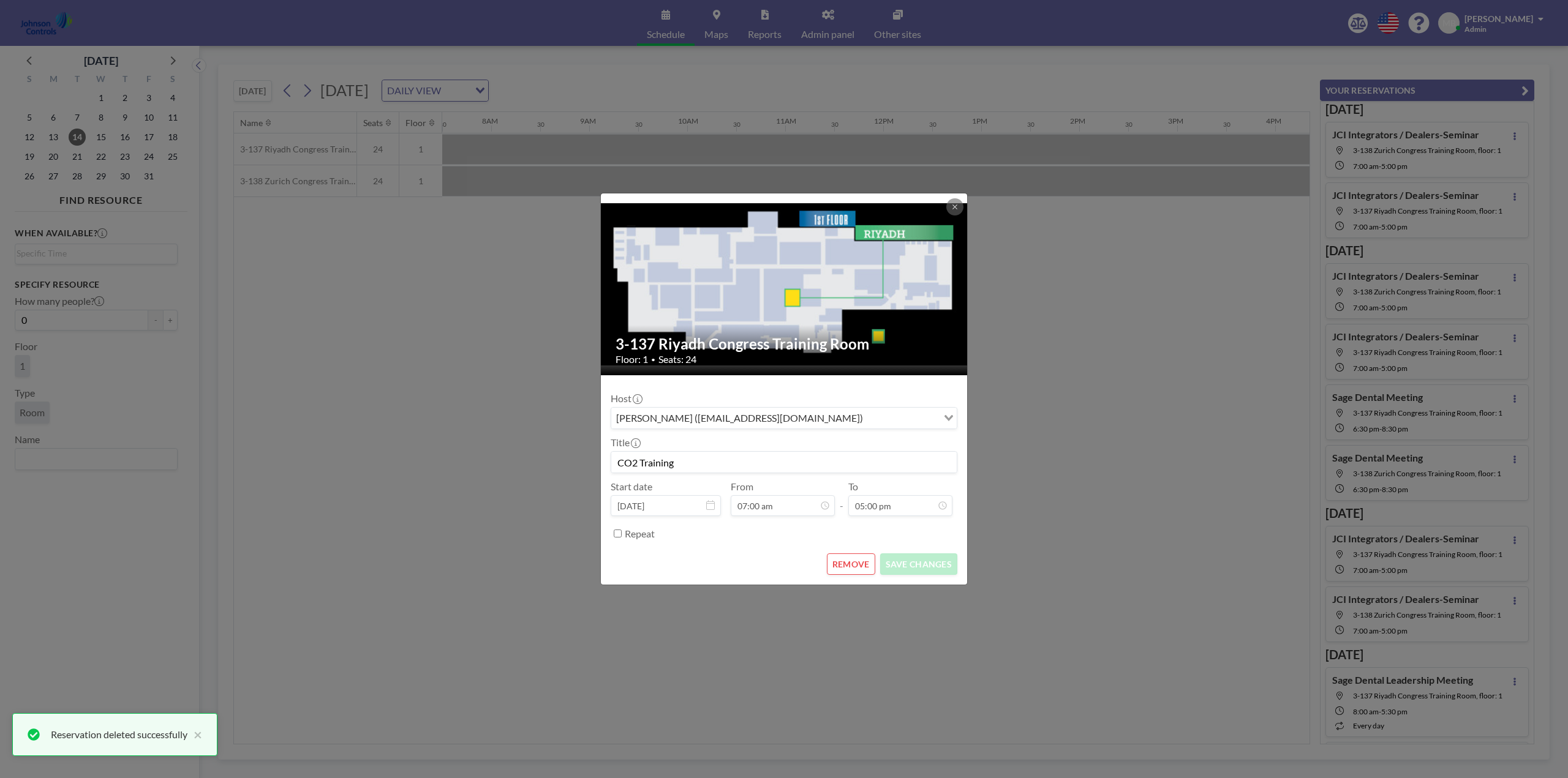
click at [852, 563] on button "REMOVE" at bounding box center [851, 564] width 49 height 21
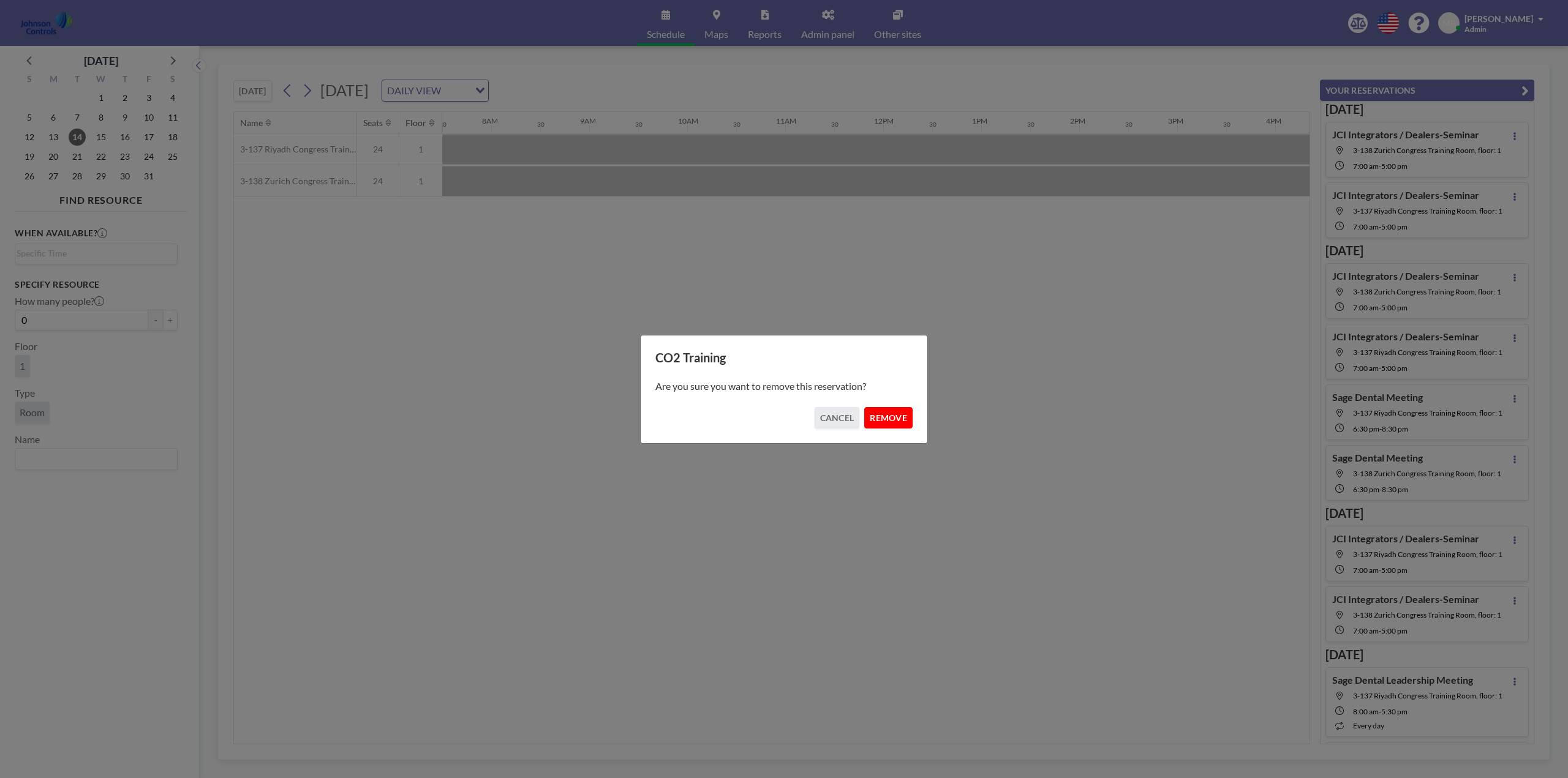
click at [889, 414] on button "REMOVE" at bounding box center [888, 418] width 49 height 21
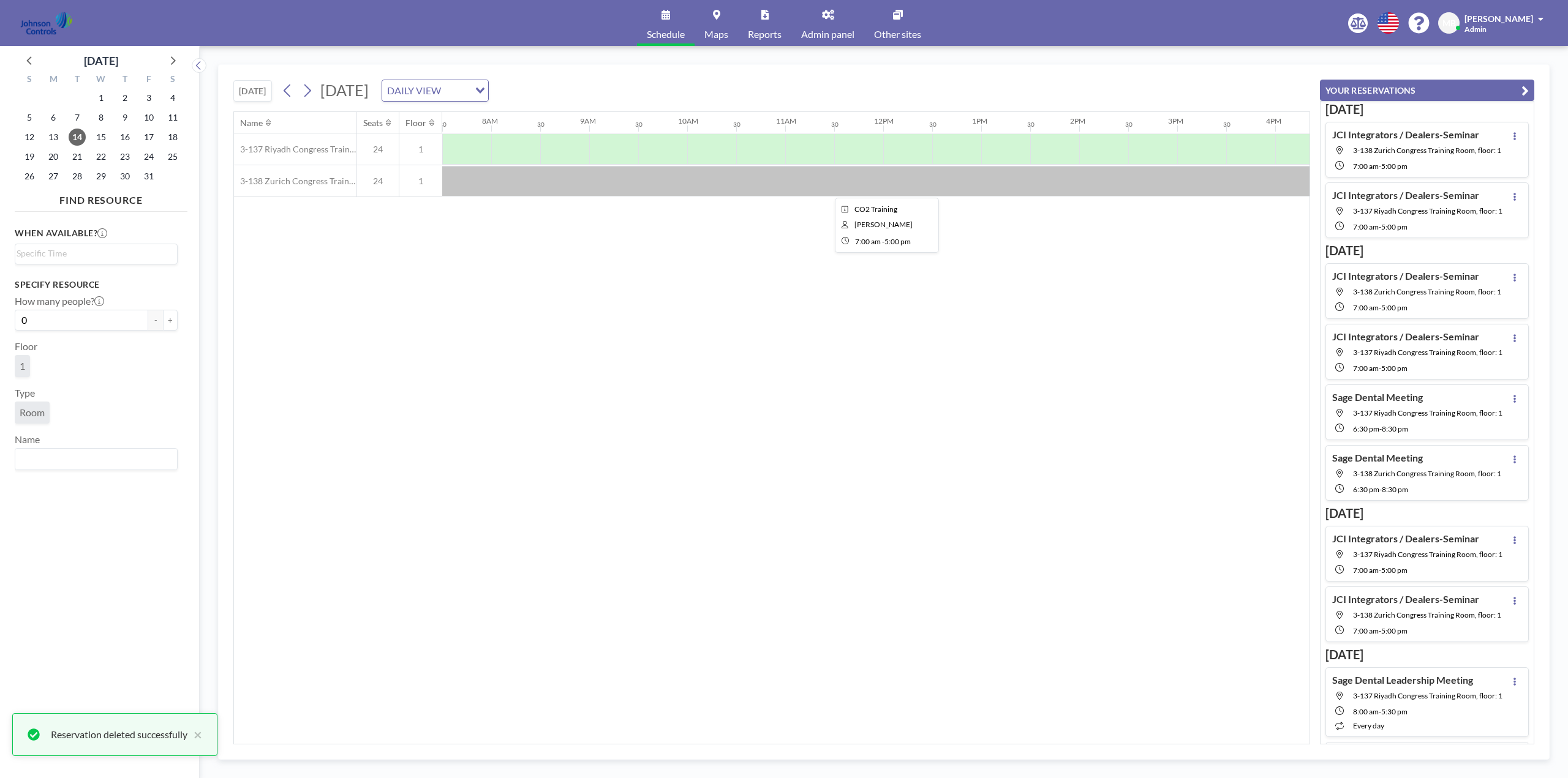
click at [682, 178] on div at bounding box center [883, 181] width 980 height 31
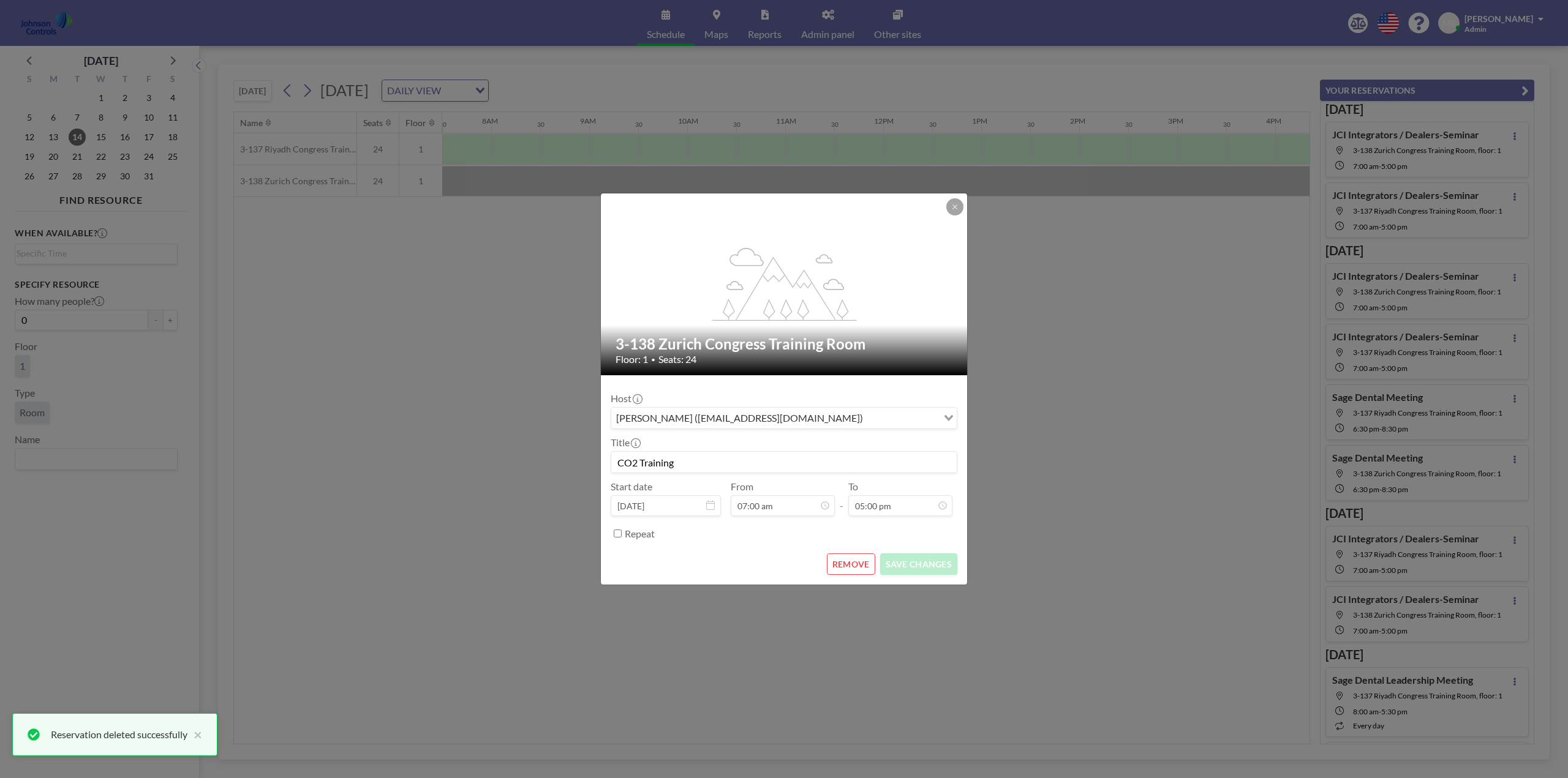
click at [852, 563] on button "REMOVE" at bounding box center [851, 564] width 49 height 21
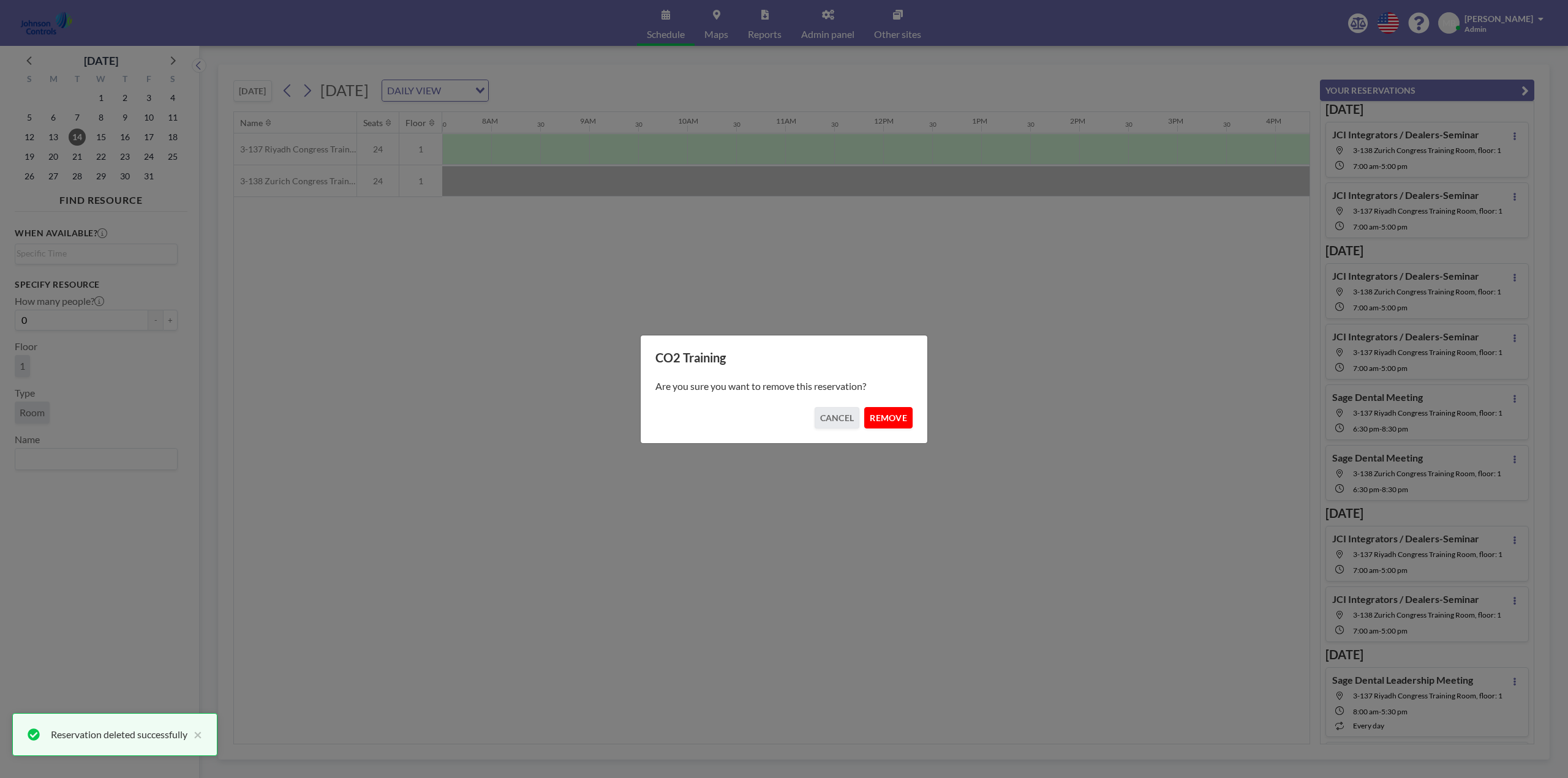
click at [890, 419] on button "REMOVE" at bounding box center [888, 418] width 49 height 21
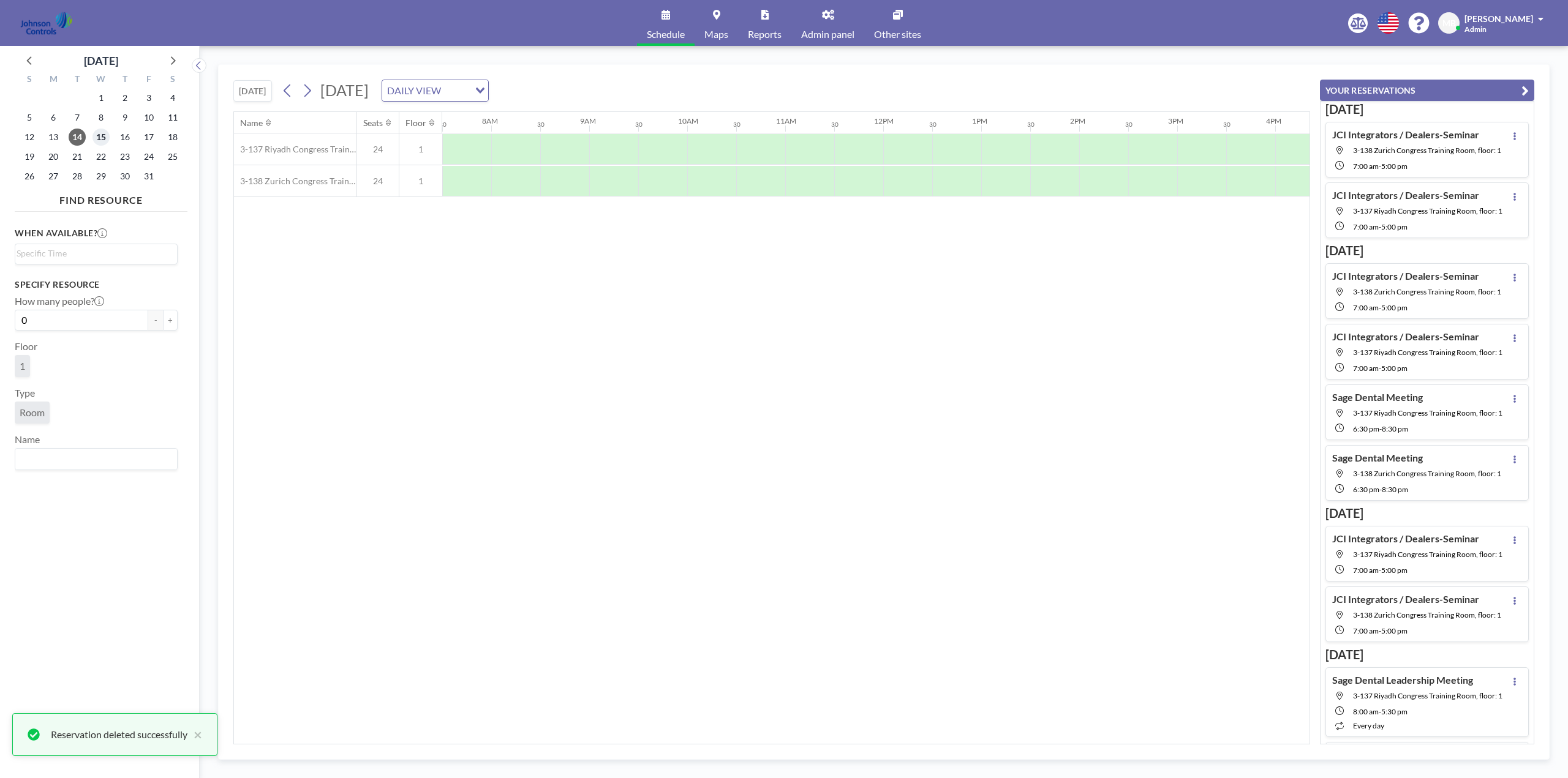
click at [99, 134] on span "15" at bounding box center [101, 137] width 17 height 17
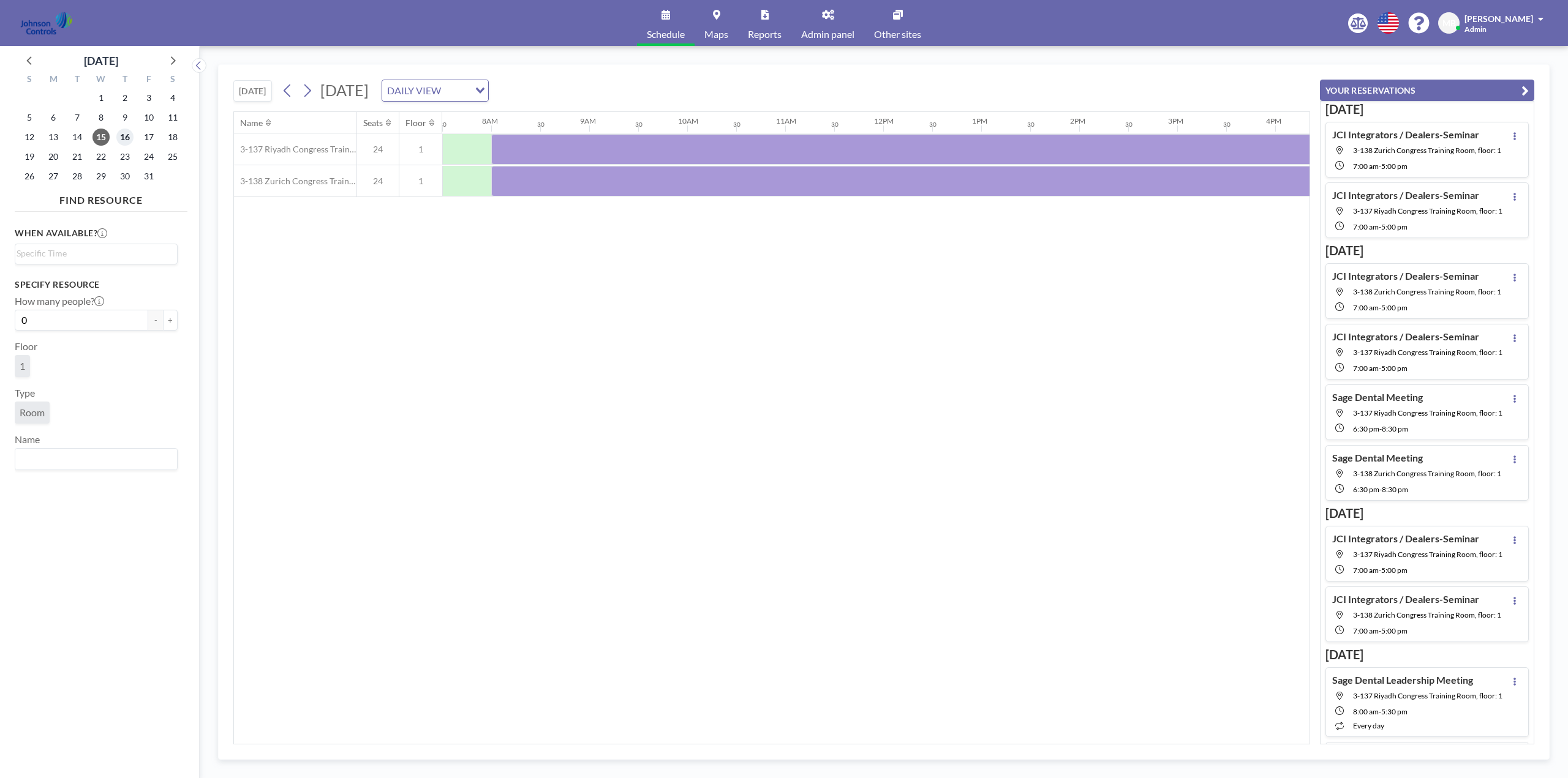
click at [129, 134] on span "16" at bounding box center [125, 137] width 17 height 17
click at [565, 152] on div at bounding box center [956, 150] width 931 height 31
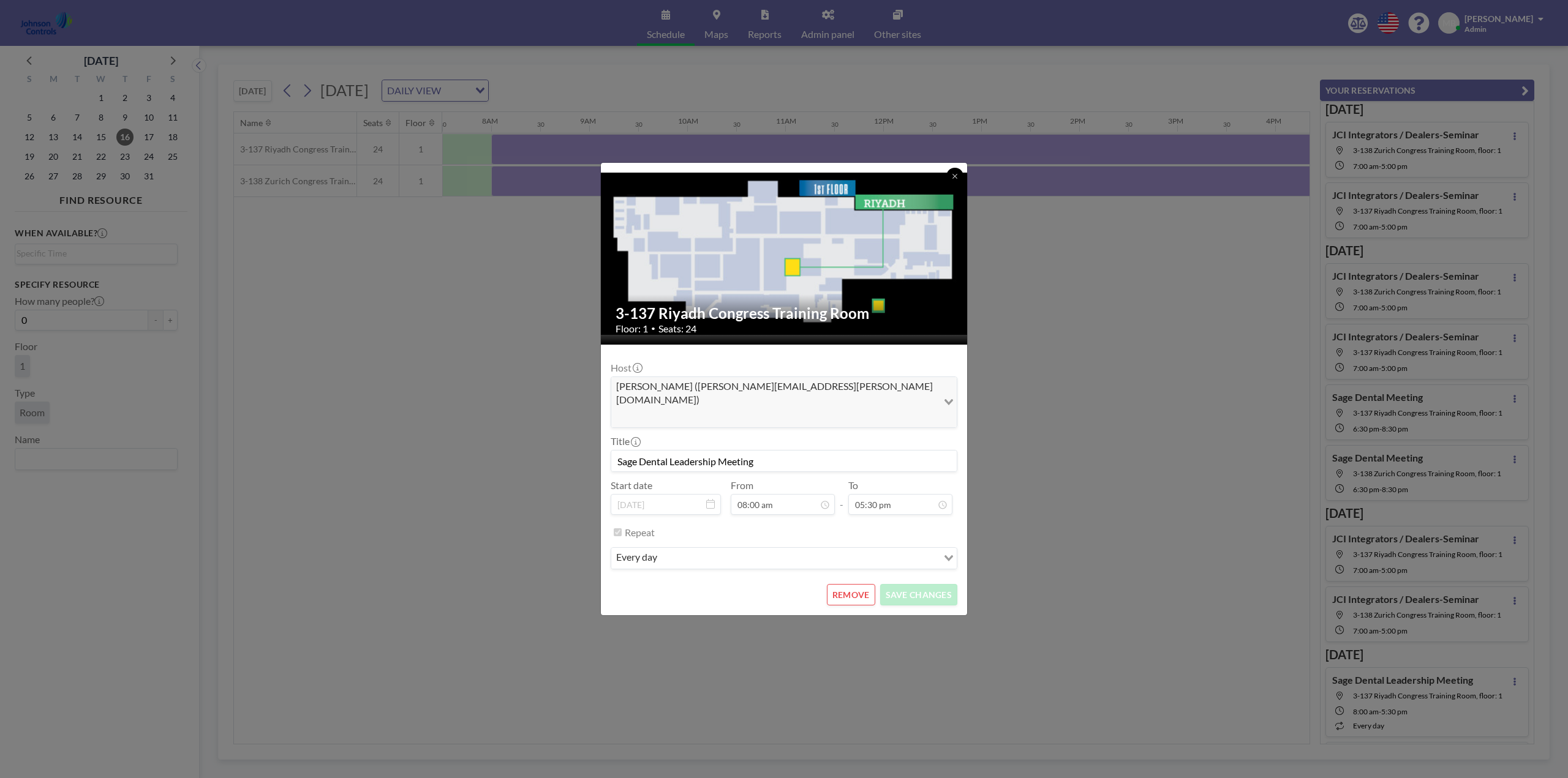
click at [956, 178] on icon at bounding box center [954, 176] width 4 height 4
